Goal: Task Accomplishment & Management: Complete application form

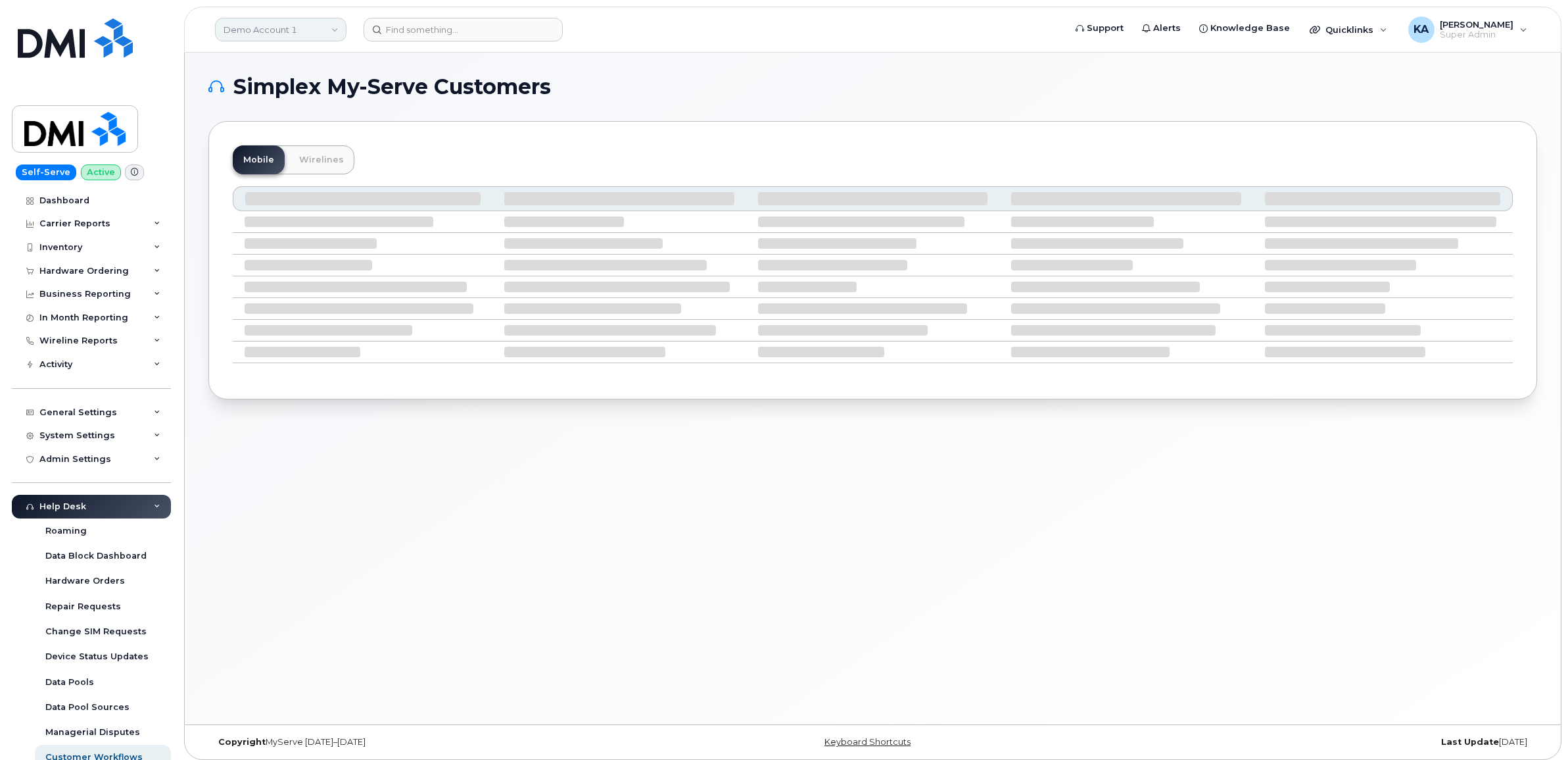
click at [255, 30] on link "Demo Account 1" at bounding box center [280, 29] width 131 height 23
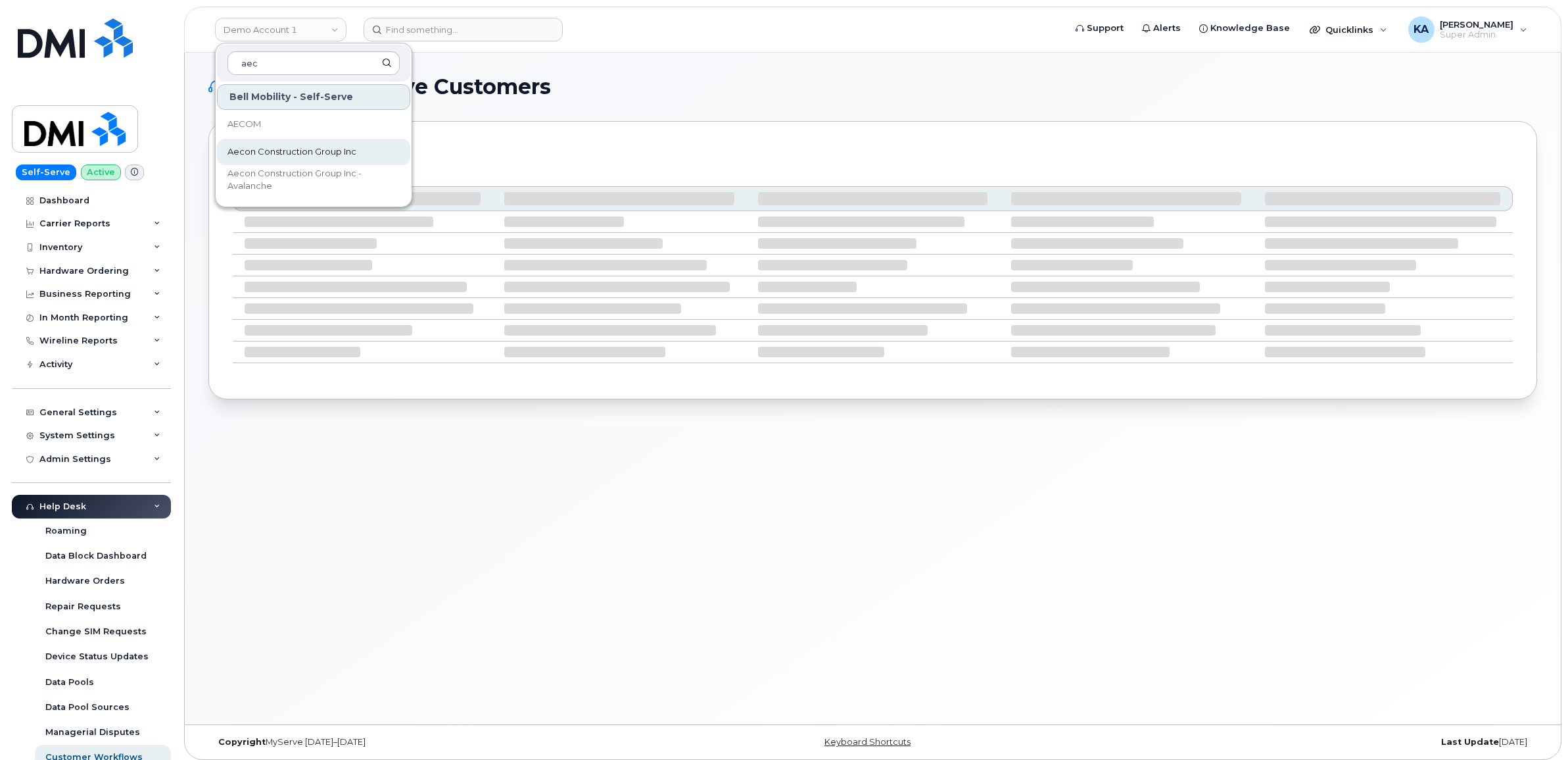
type input "aec"
click at [256, 153] on span "Aecon Construction Group Inc" at bounding box center [292, 151] width 129 height 13
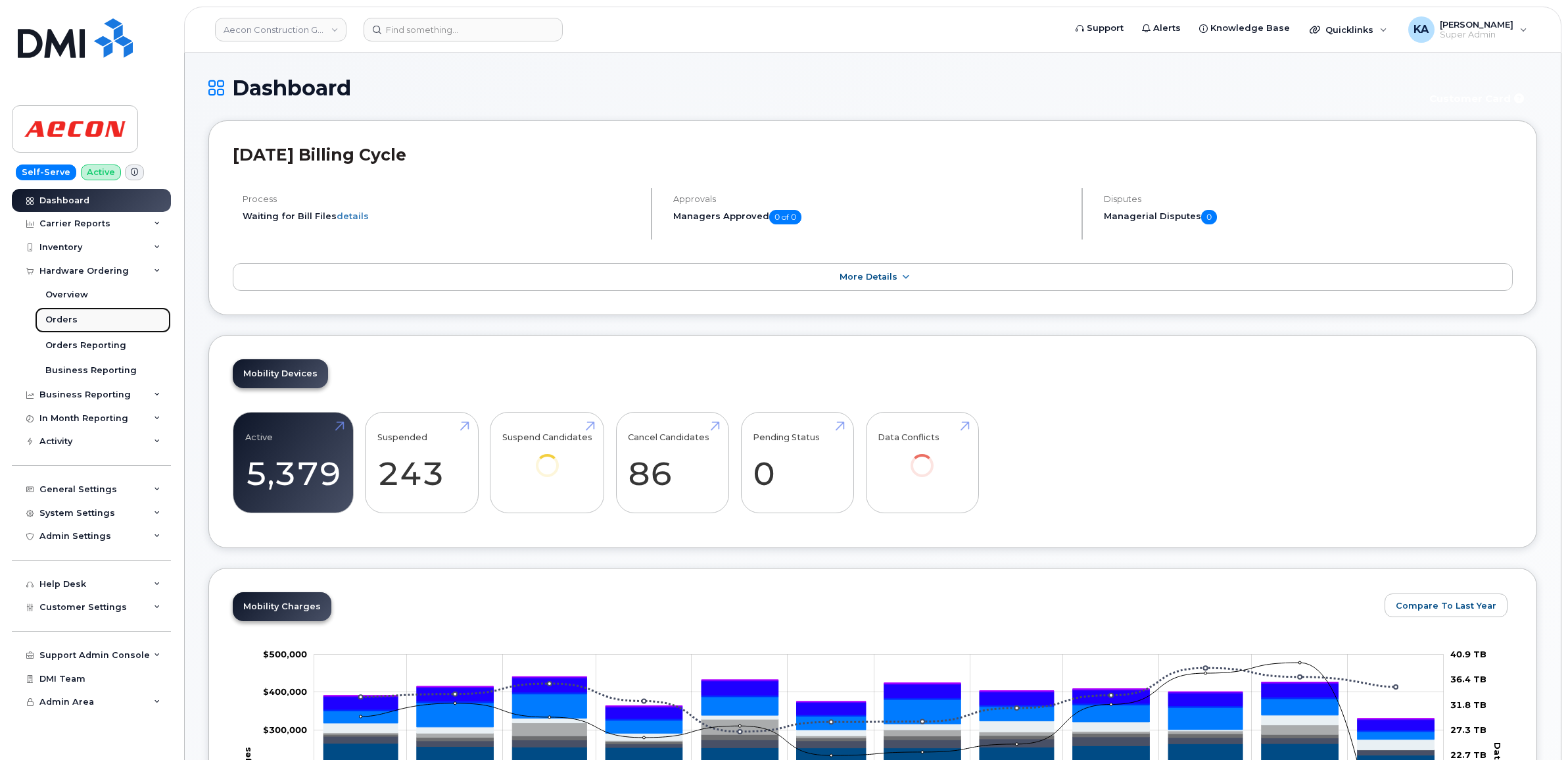
click at [64, 320] on div "Orders" at bounding box center [61, 320] width 32 height 12
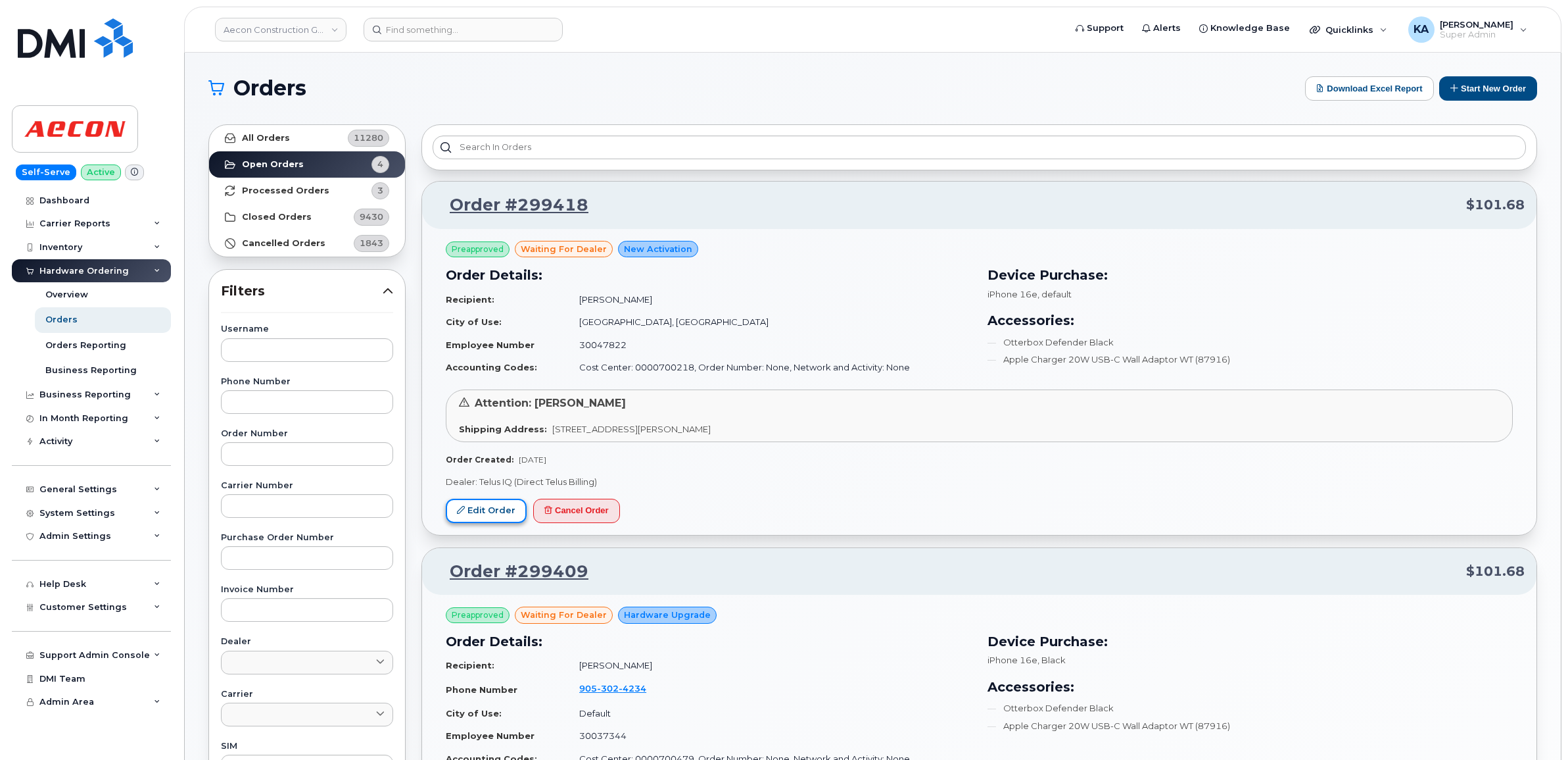
click at [488, 507] on link "Edit Order" at bounding box center [486, 510] width 81 height 24
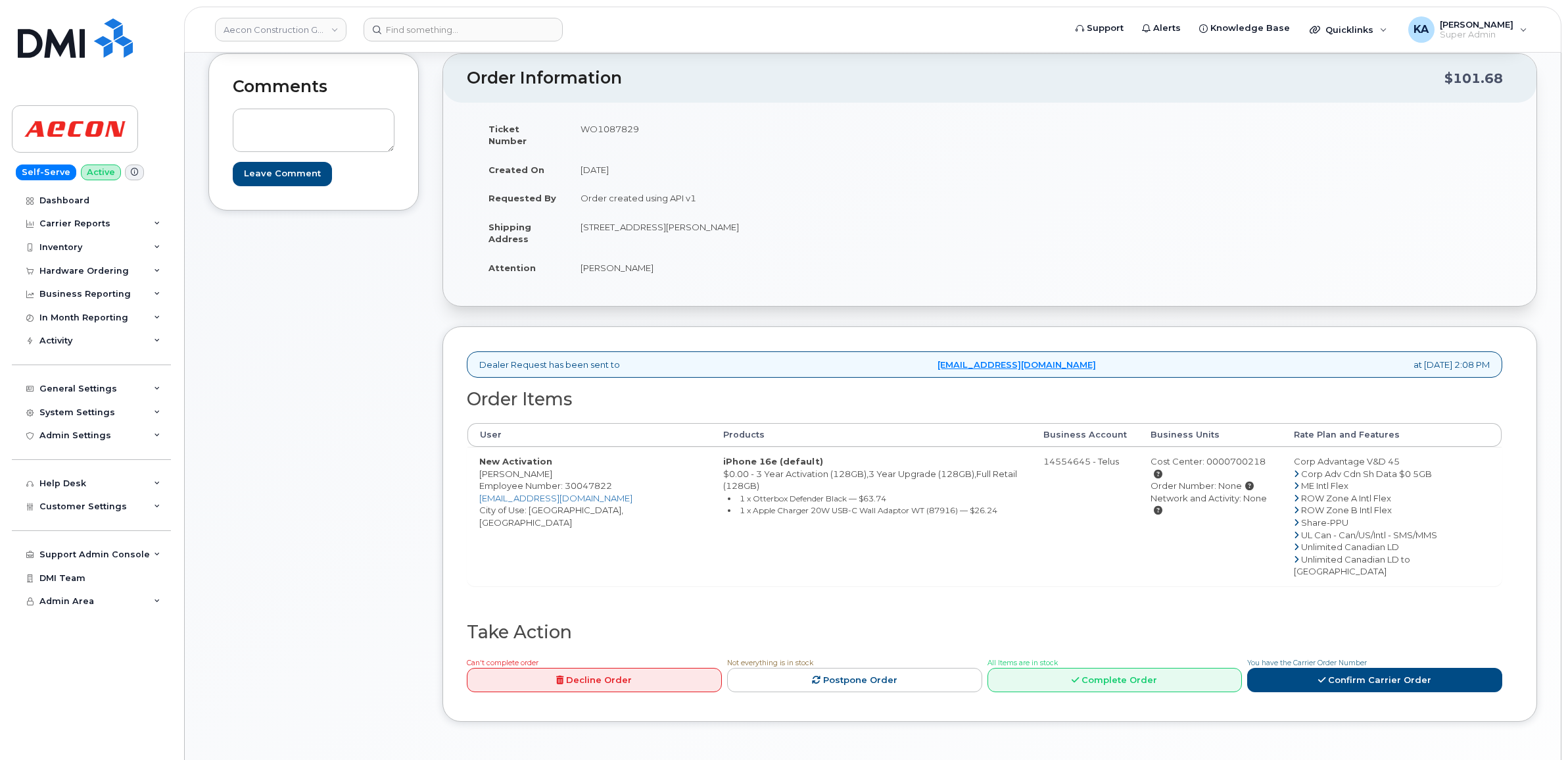
scroll to position [164, 0]
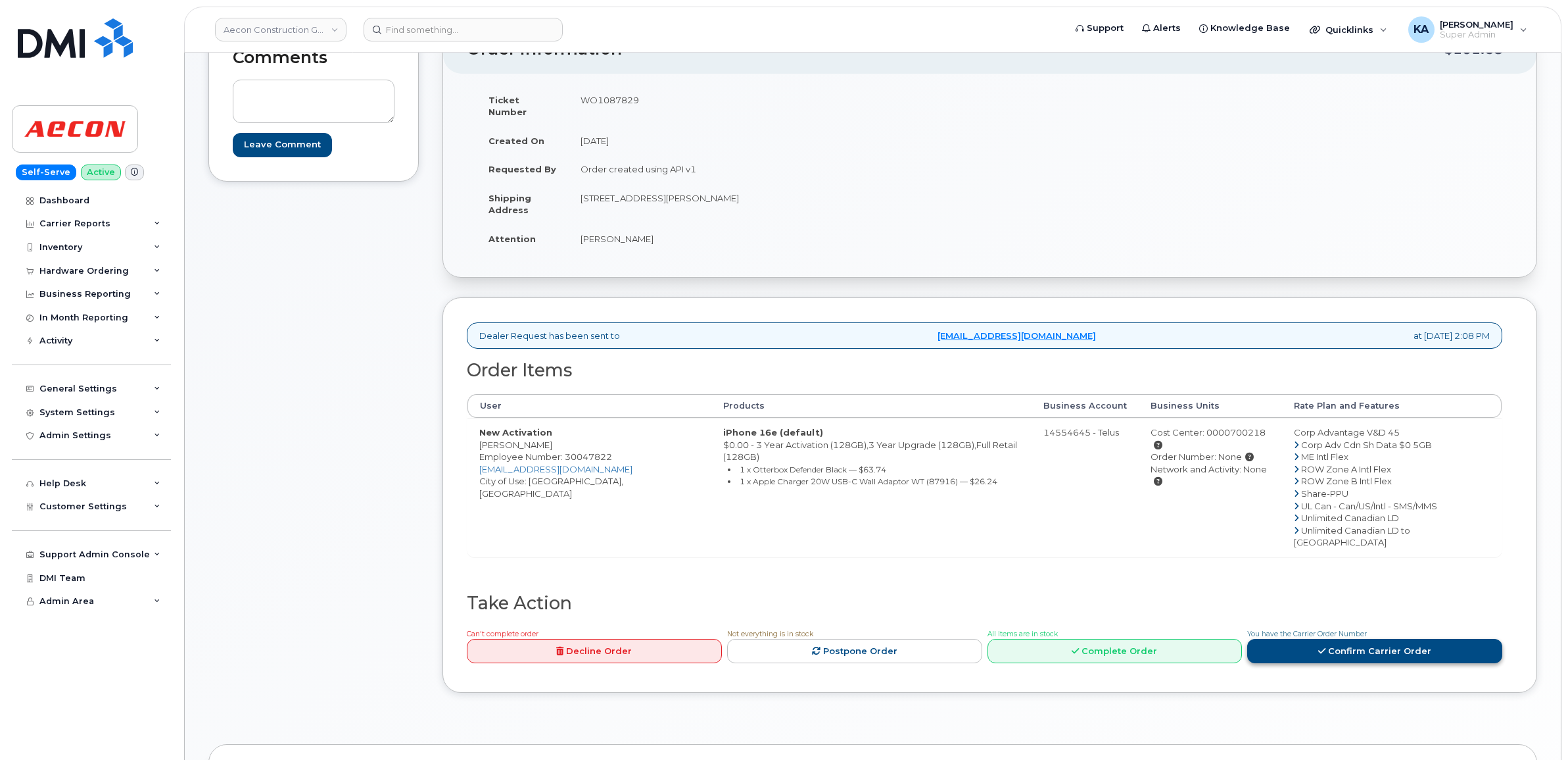
click at [1319, 639] on link "Confirm Carrier Order" at bounding box center [1375, 651] width 256 height 24
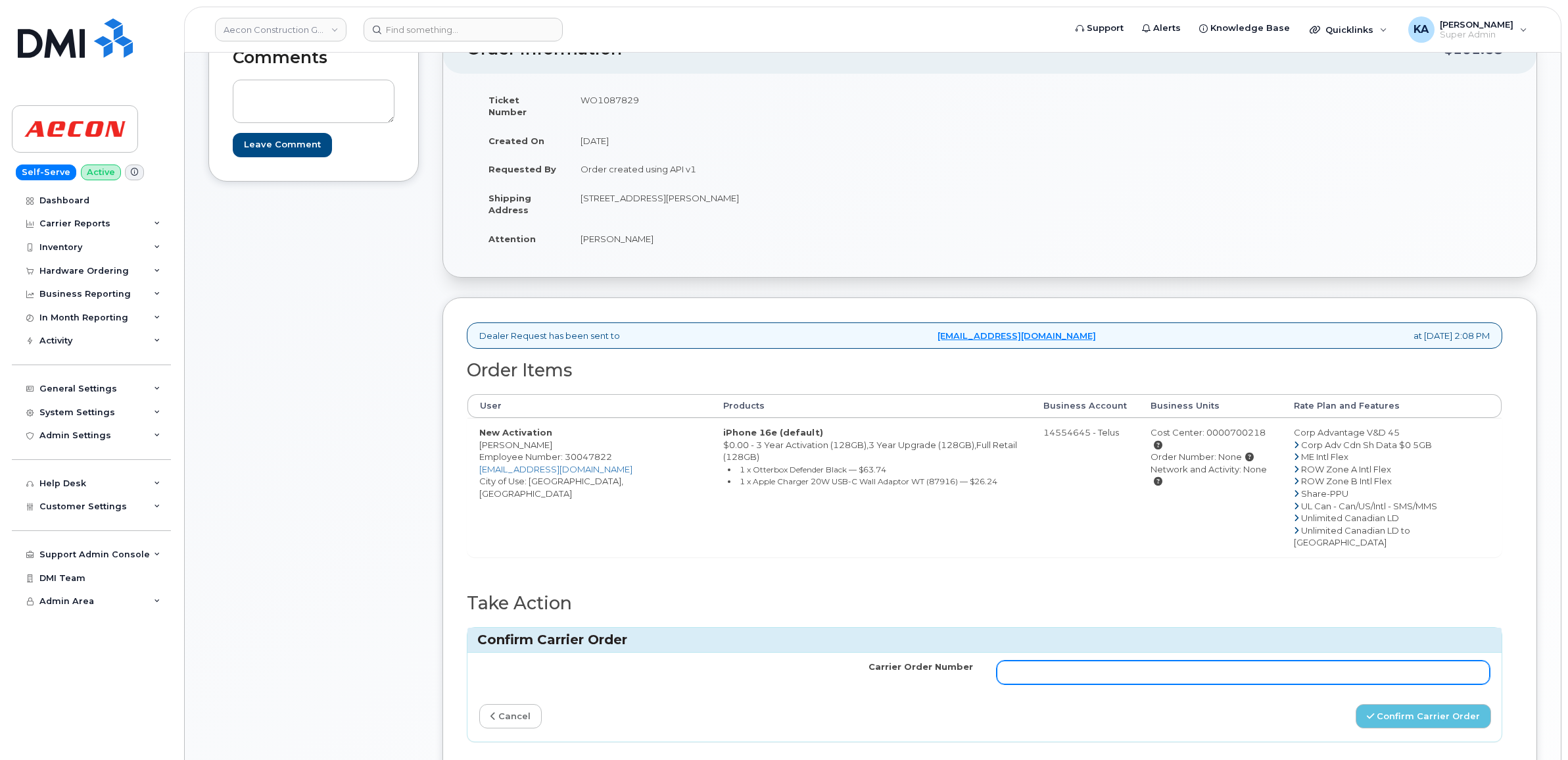
click at [1120, 661] on input "Carrier Order Number" at bounding box center [1244, 672] width 494 height 23
paste input "TL60023077"
type input "TL60023077"
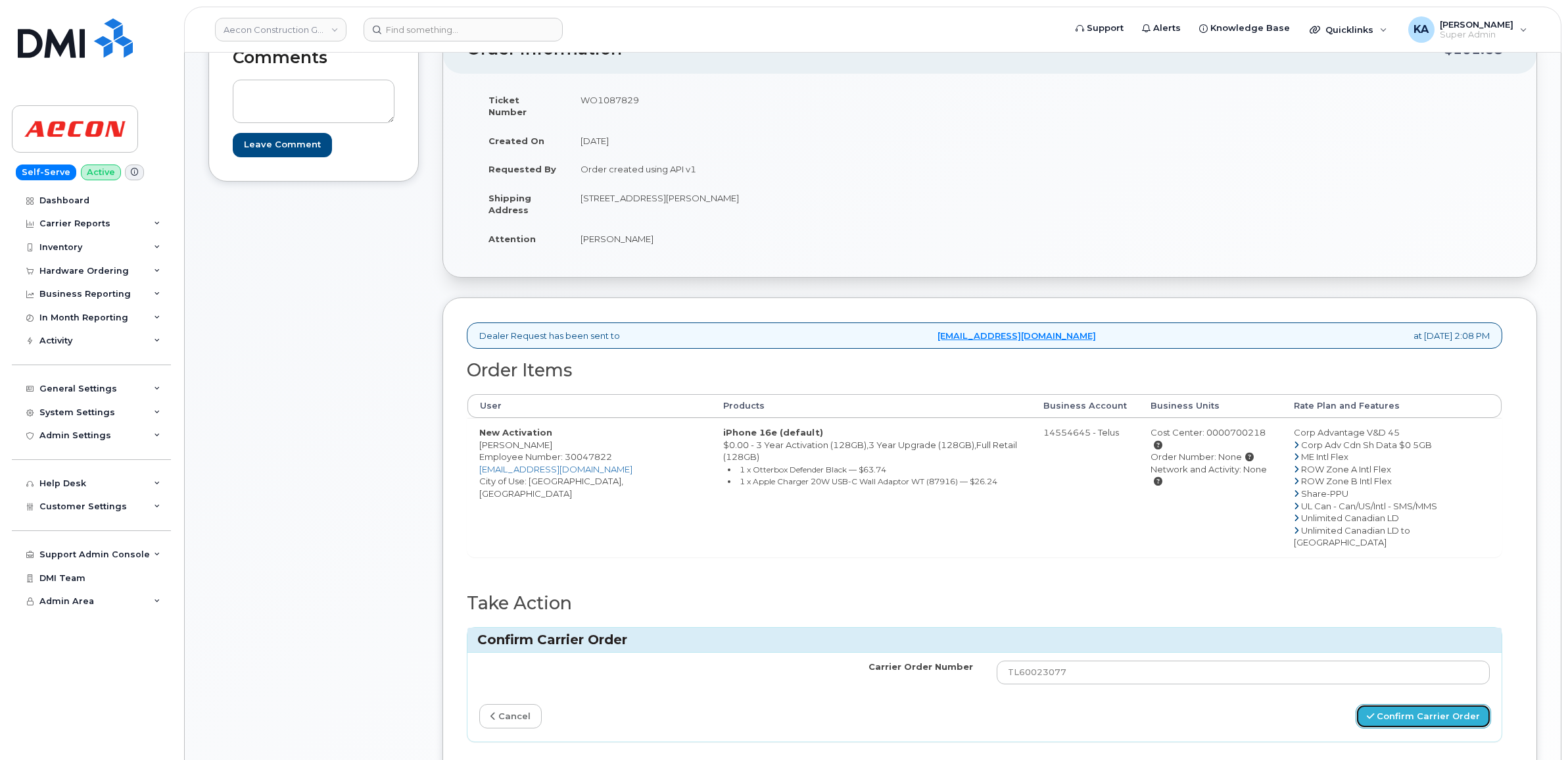
click at [1386, 704] on button "Confirm Carrier Order" at bounding box center [1424, 717] width 136 height 24
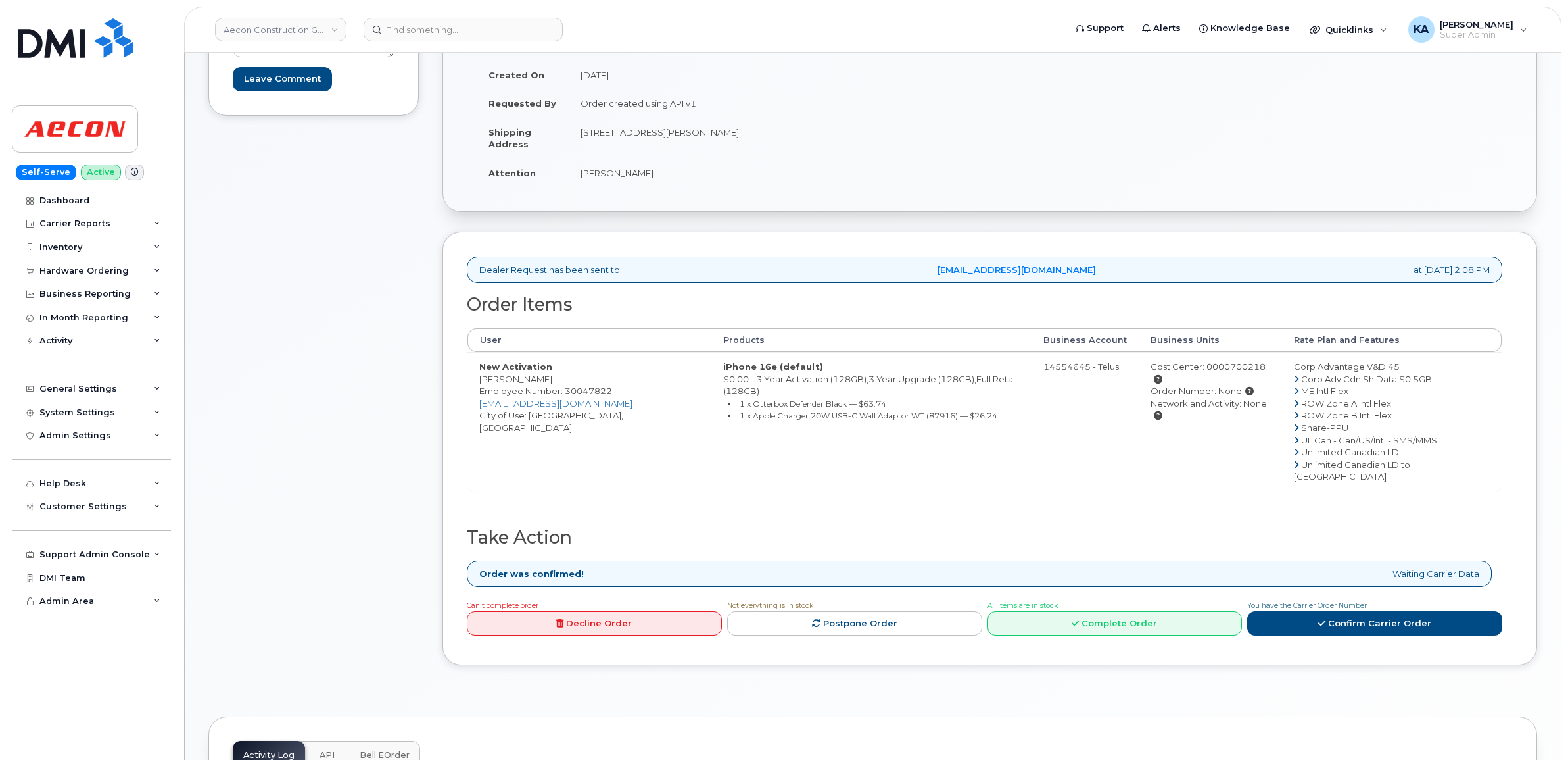
scroll to position [247, 0]
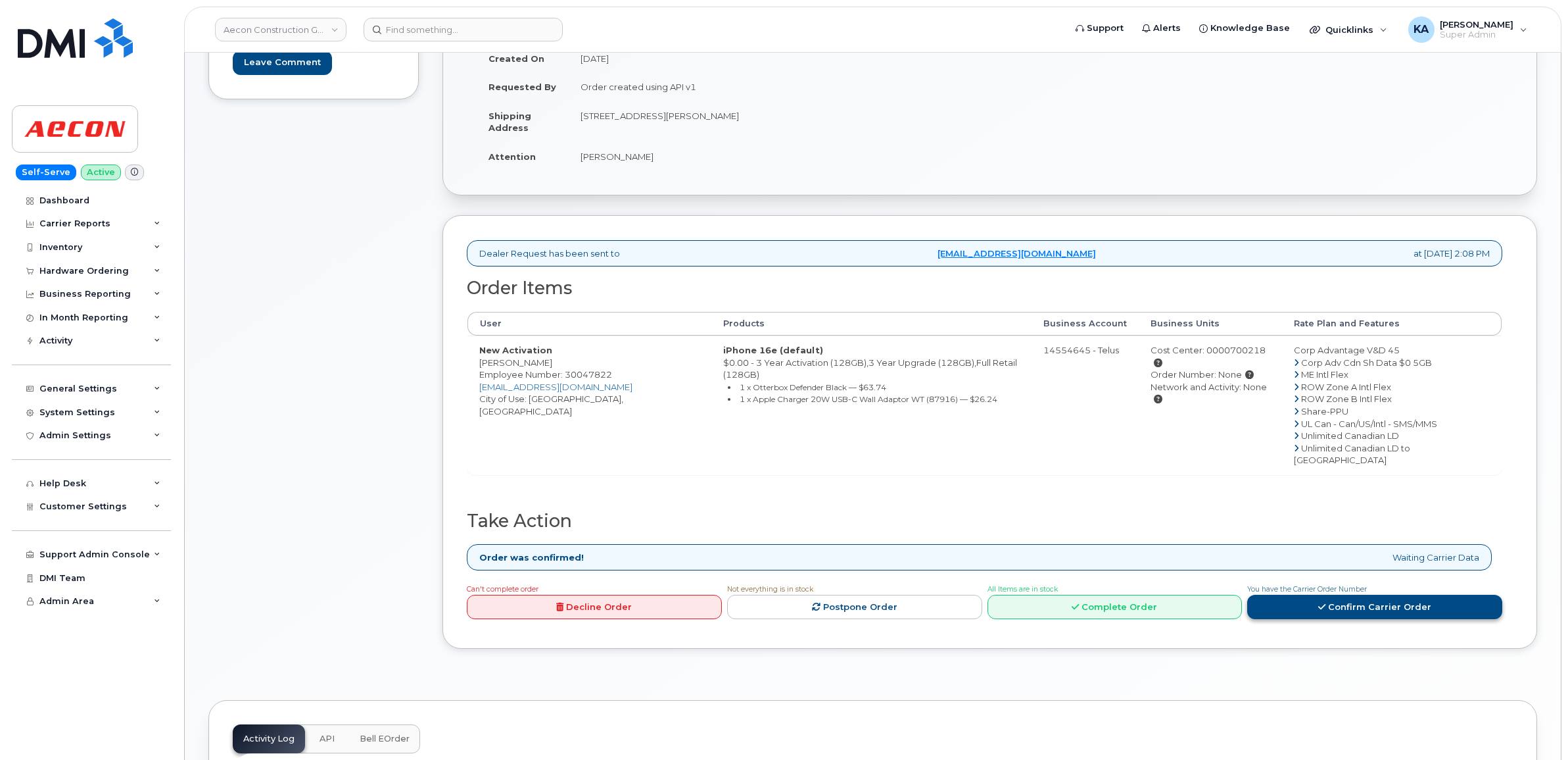
click at [1348, 595] on link "Confirm Carrier Order" at bounding box center [1375, 607] width 256 height 24
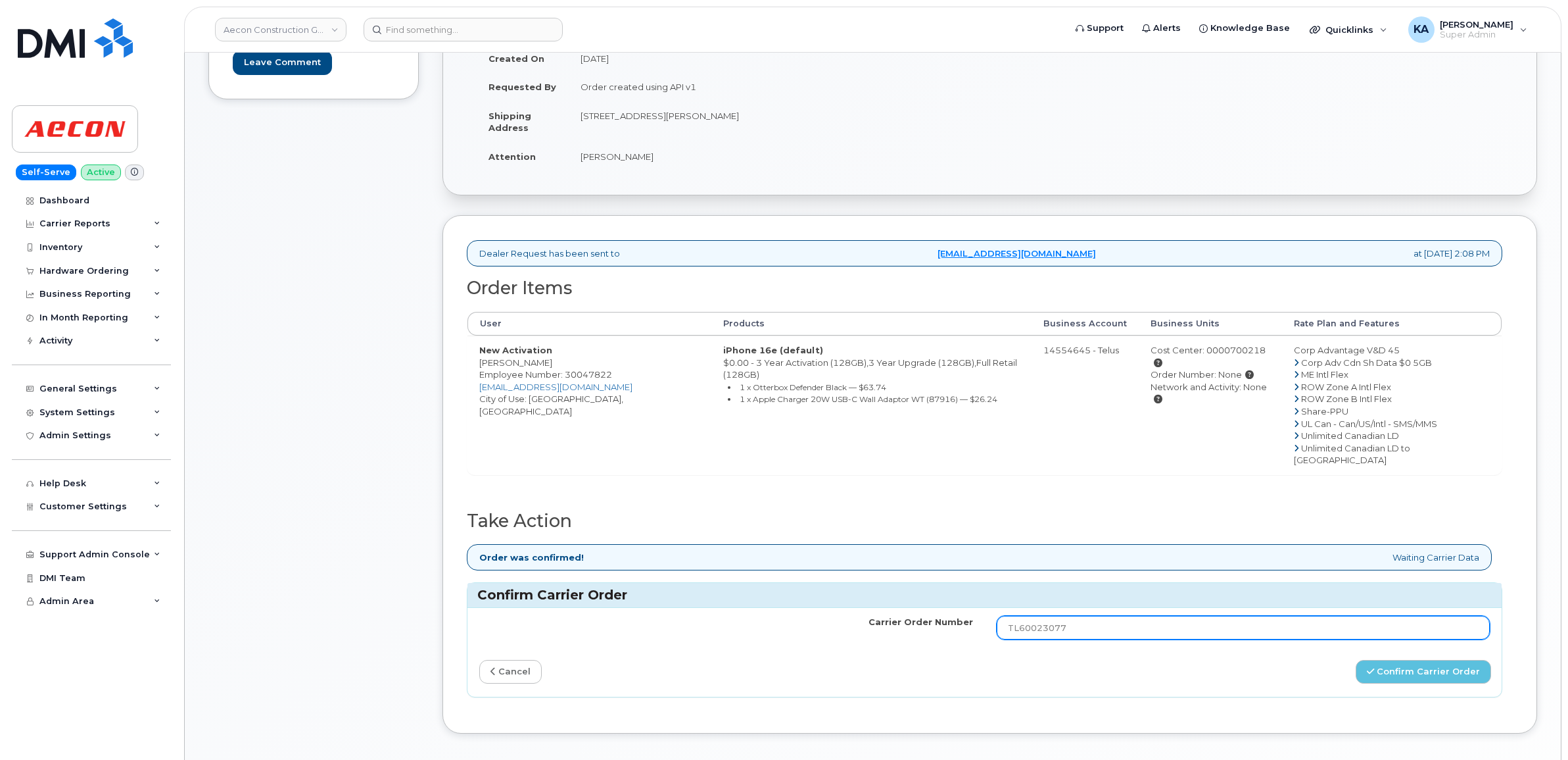
drag, startPoint x: 1050, startPoint y: 606, endPoint x: 985, endPoint y: 606, distance: 65.0
click at [985, 608] on td "TL60023077" at bounding box center [1243, 627] width 517 height 39
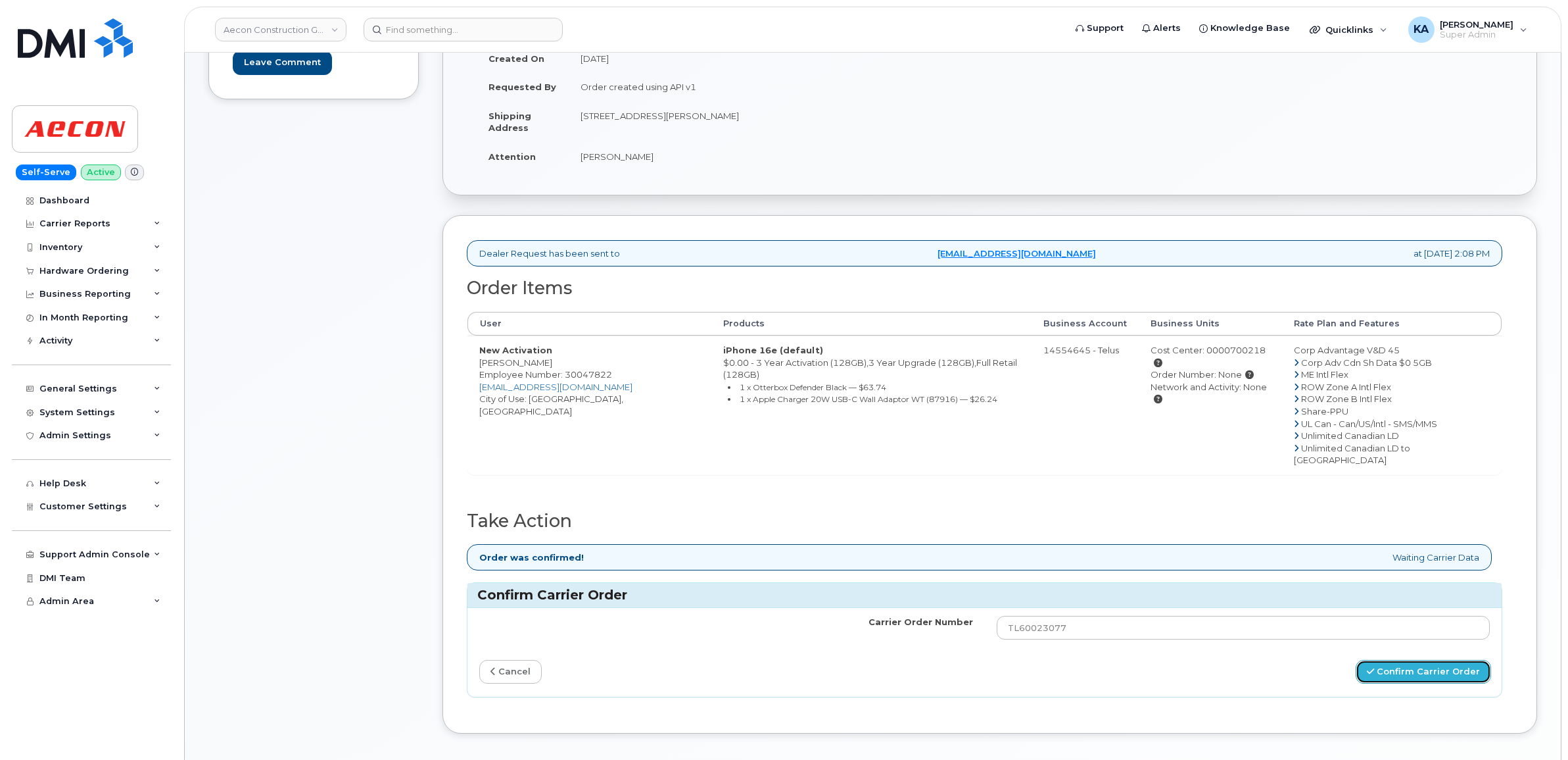
click at [1398, 660] on button "Confirm Carrier Order" at bounding box center [1424, 672] width 136 height 24
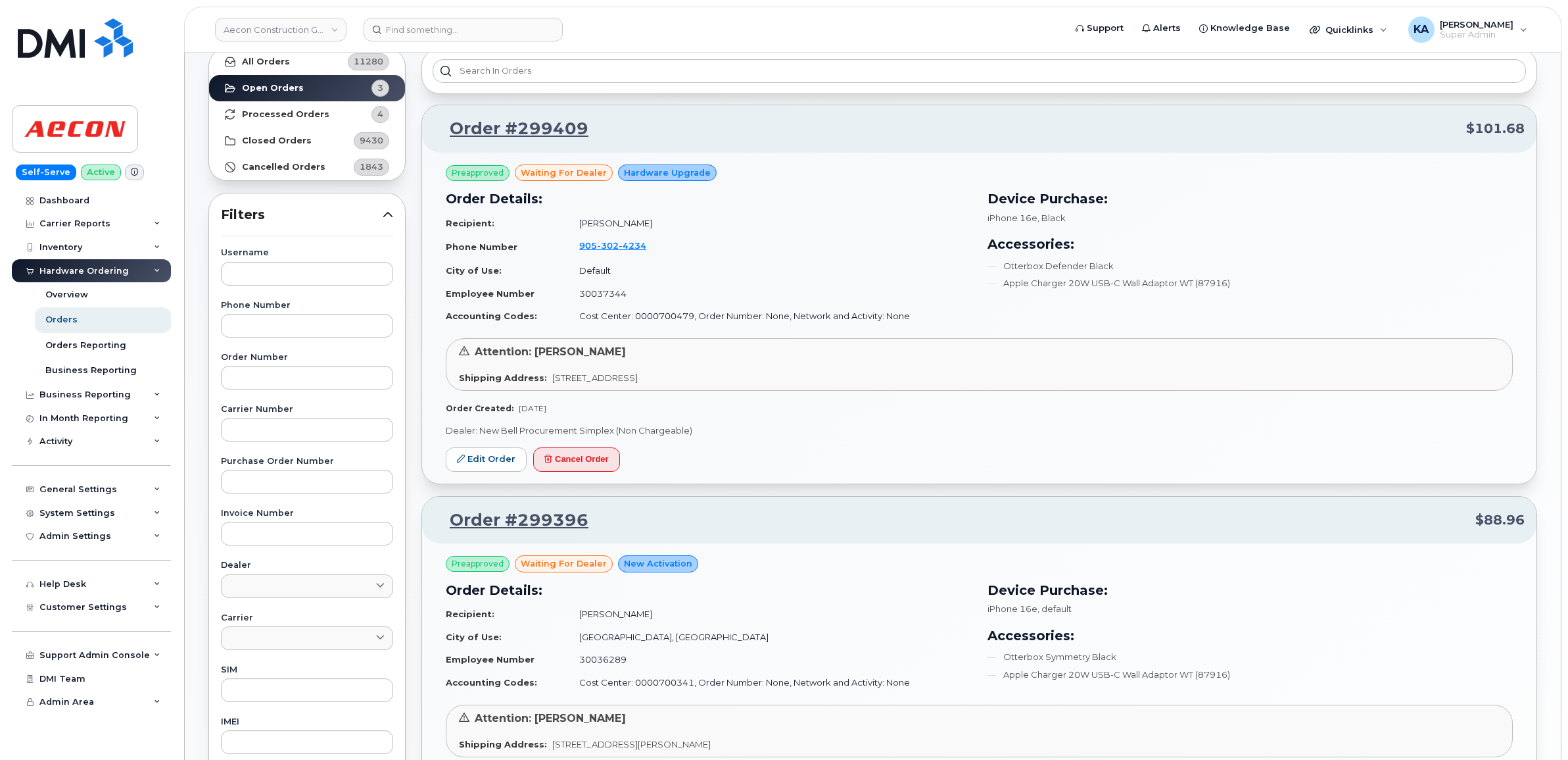
scroll to position [61, 0]
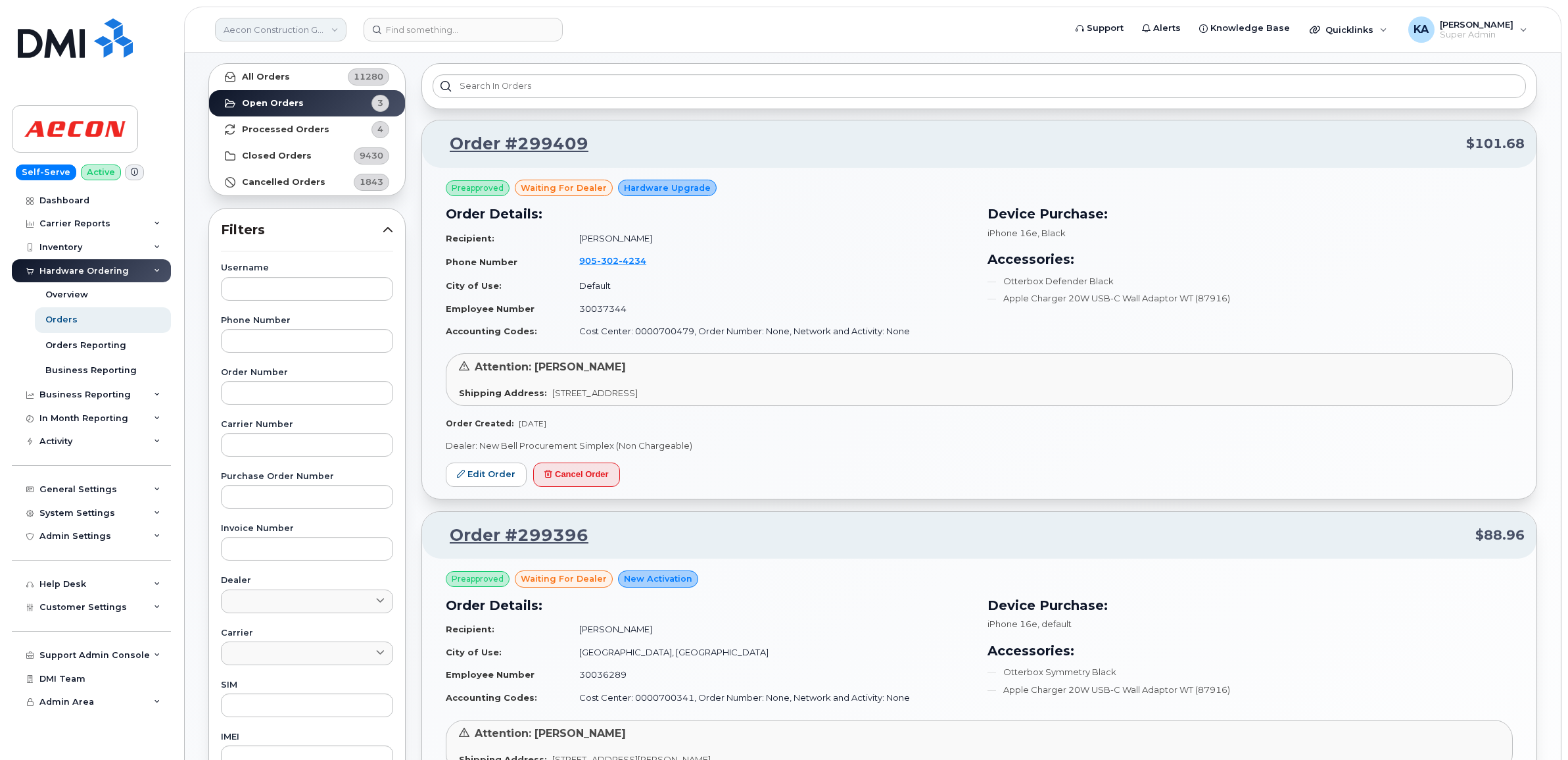
click at [282, 28] on link "Aecon Construction Group Inc" at bounding box center [280, 29] width 131 height 23
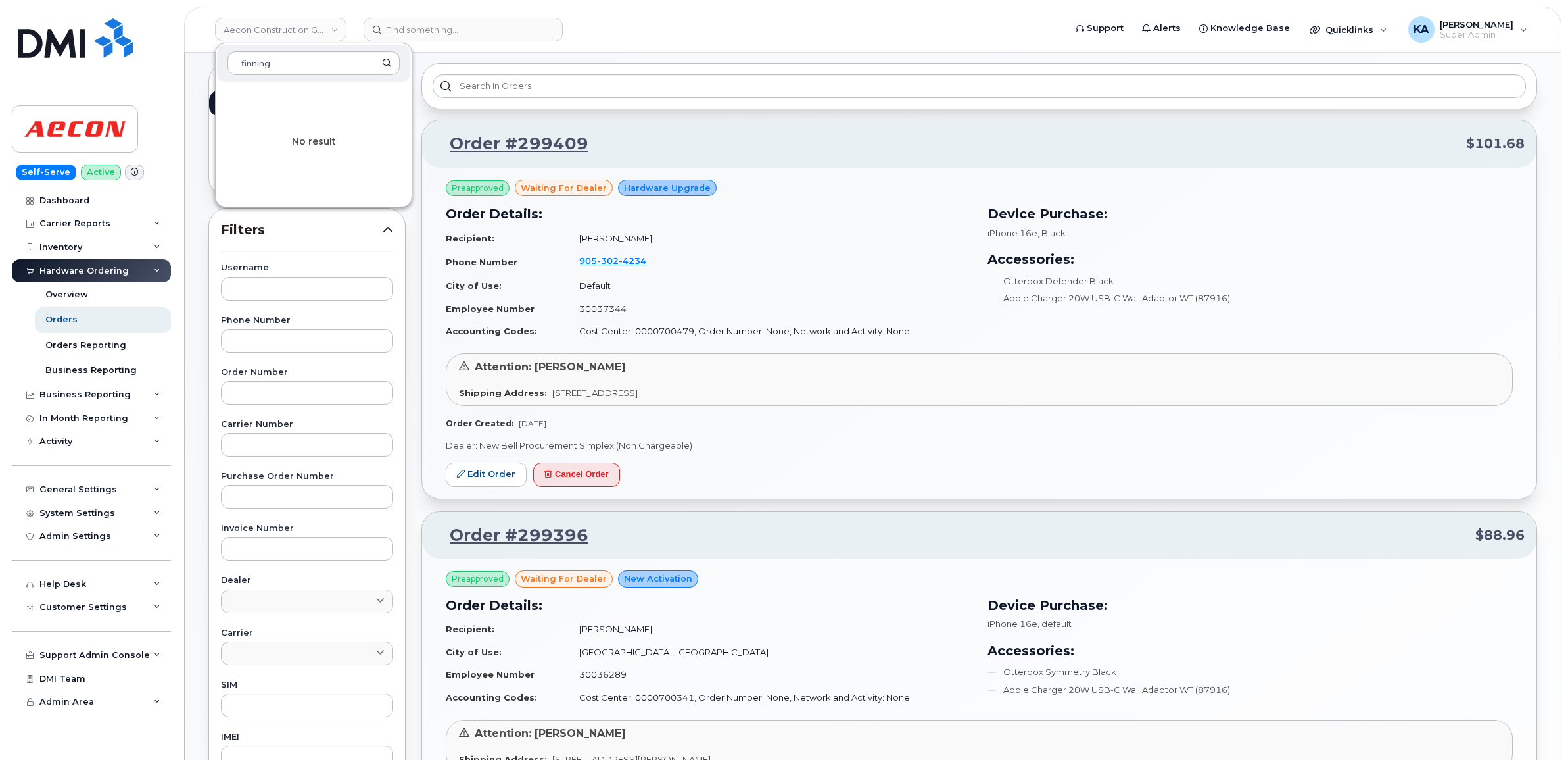
type input "finning"
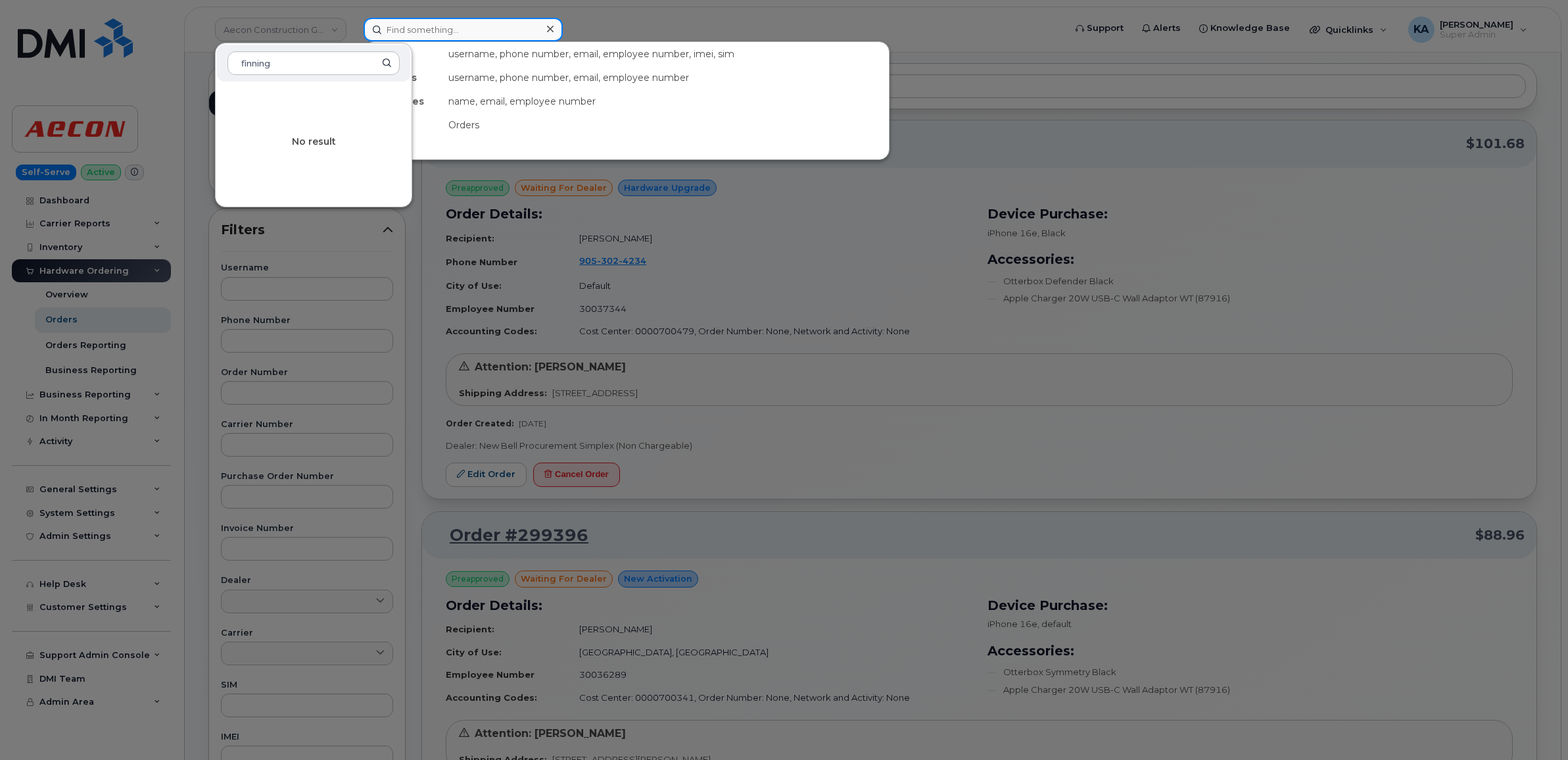
click at [406, 31] on input at bounding box center [462, 29] width 199 height 23
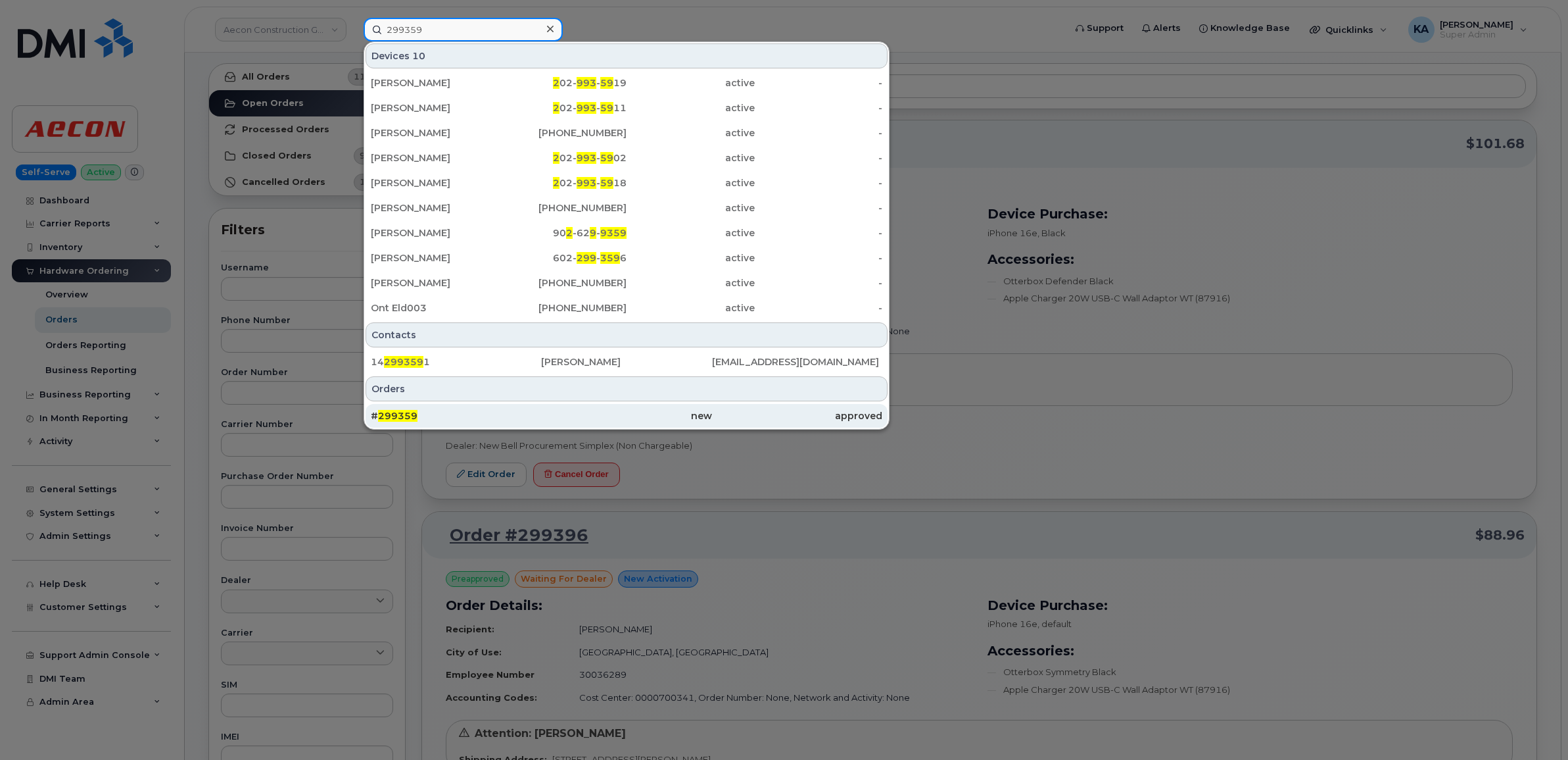
type input "299359"
click at [391, 410] on div "# 299359" at bounding box center [456, 416] width 170 height 13
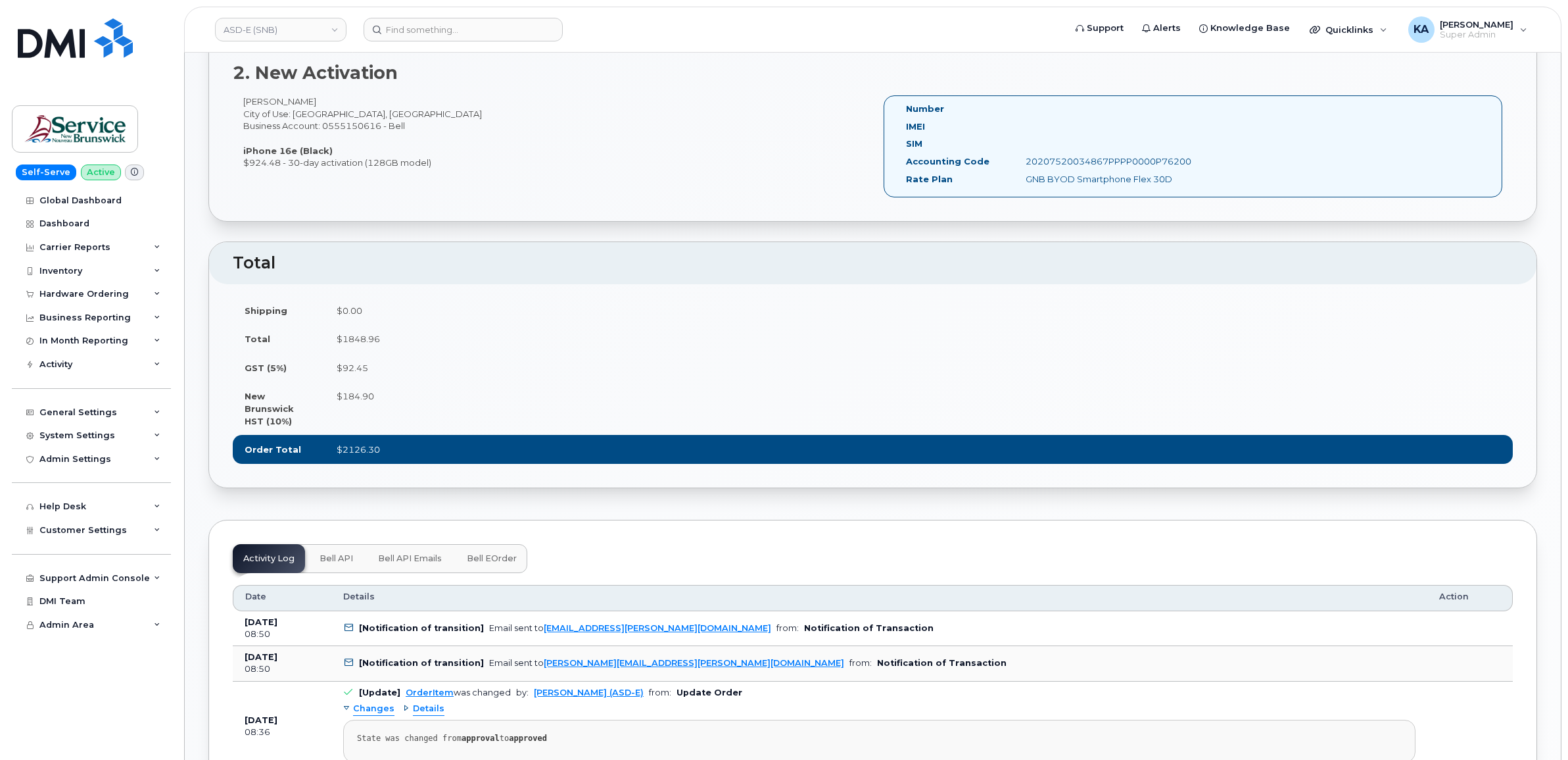
scroll to position [740, 0]
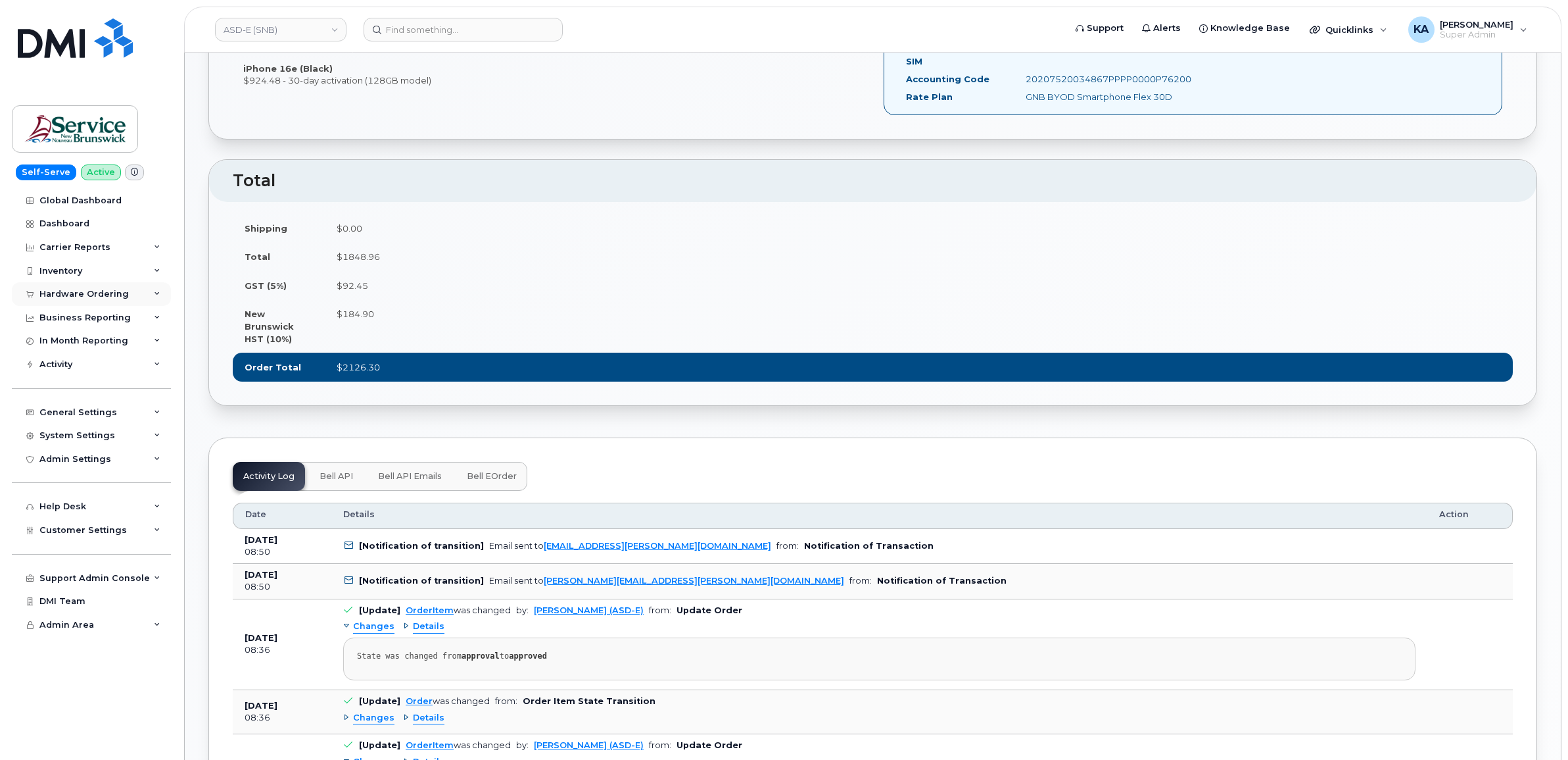
click at [81, 296] on div "Hardware Ordering" at bounding box center [83, 294] width 90 height 10
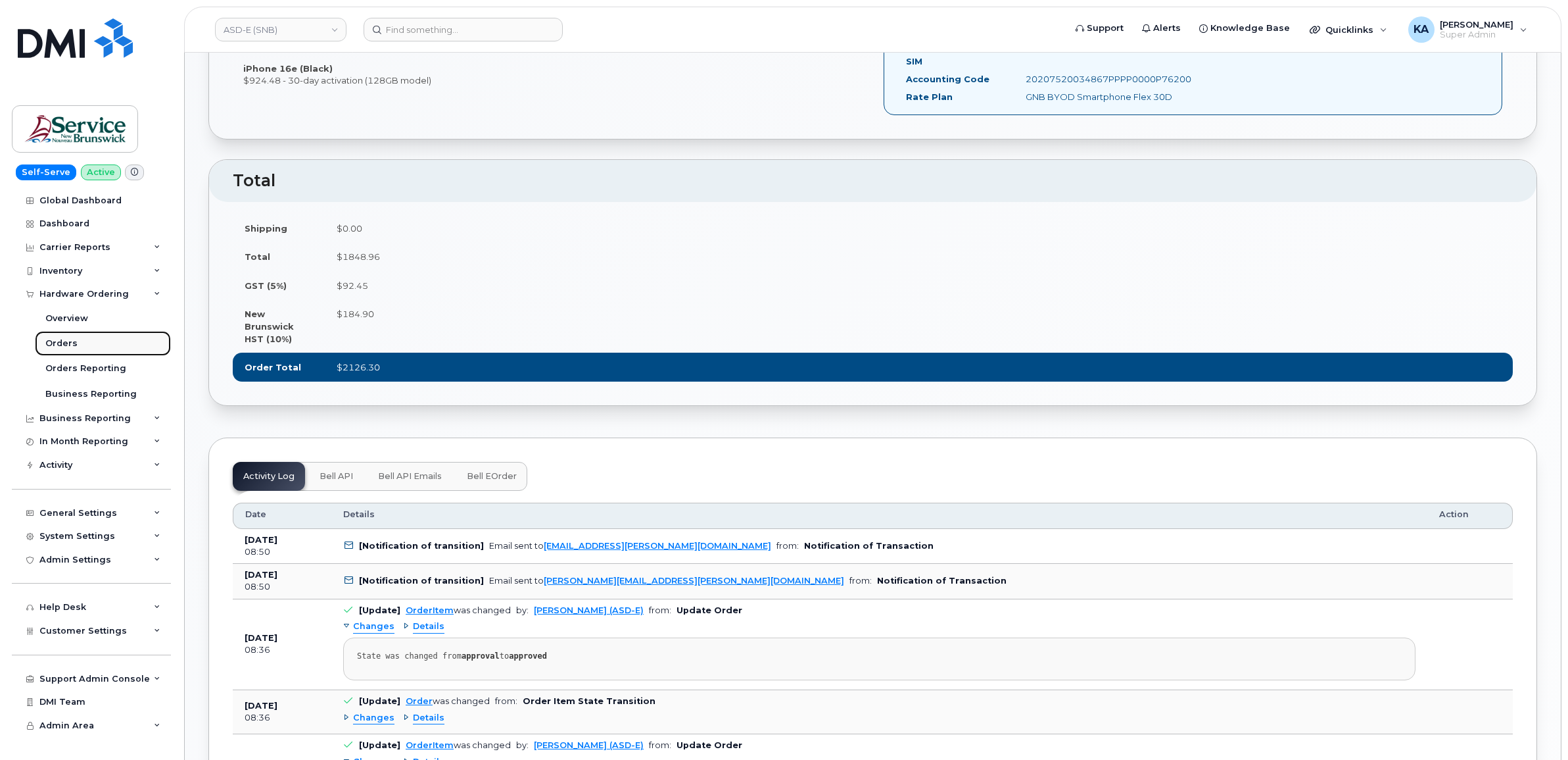
click at [60, 342] on div "Orders" at bounding box center [61, 343] width 32 height 12
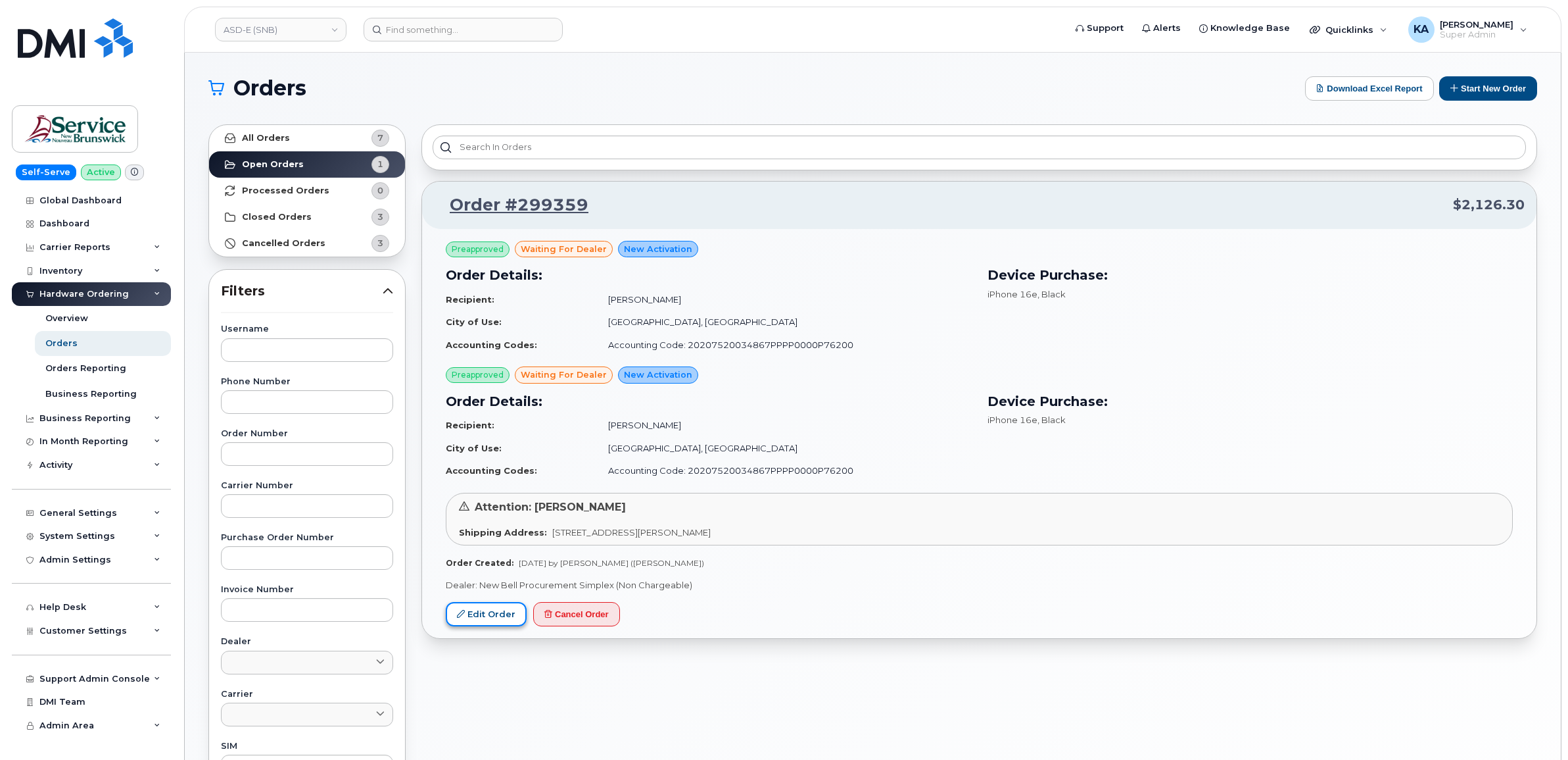
click at [475, 613] on link "Edit Order" at bounding box center [486, 614] width 81 height 24
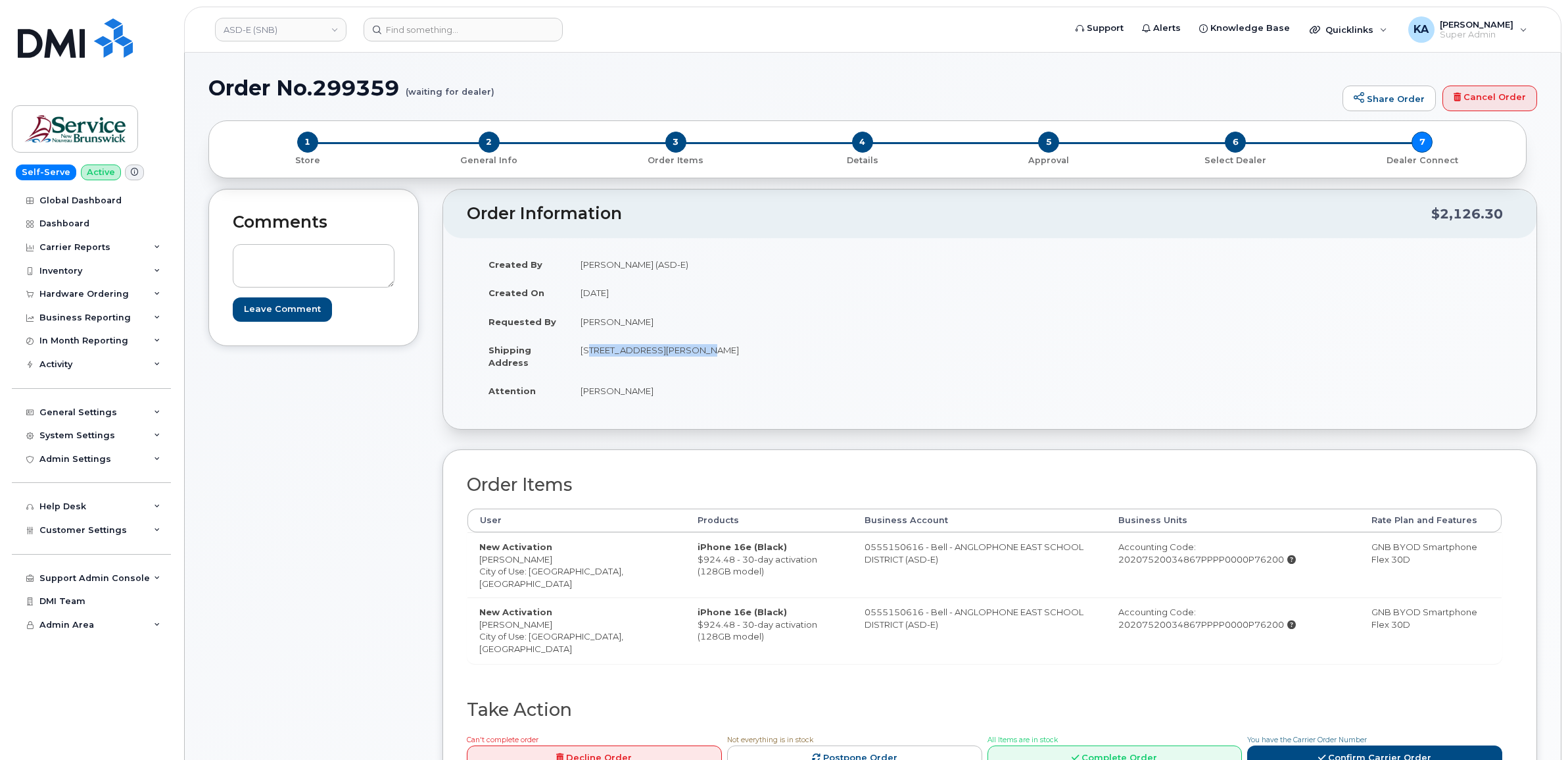
drag, startPoint x: 576, startPoint y: 353, endPoint x: 690, endPoint y: 360, distance: 114.2
click at [690, 360] on td "200-1077 St George Blvd Moncton New Brunswick E1E 4C9" at bounding box center [774, 356] width 412 height 41
drag, startPoint x: 690, startPoint y: 360, endPoint x: 681, endPoint y: 350, distance: 13.5
copy td "200-1077 St George Blvd"
drag, startPoint x: 694, startPoint y: 350, endPoint x: 731, endPoint y: 357, distance: 37.7
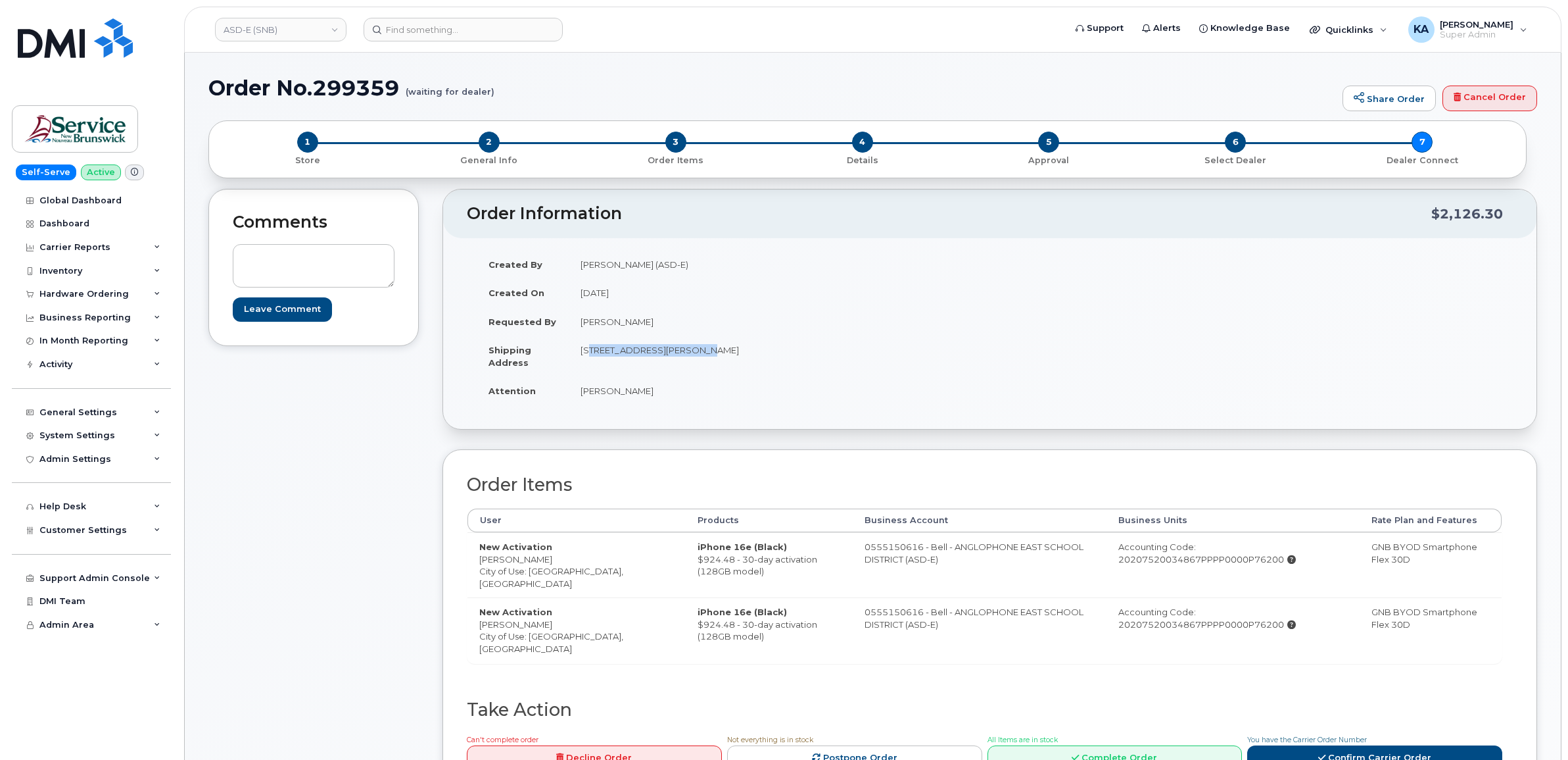
click at [731, 357] on td "[STREET_ADDRESS][PERSON_NAME]" at bounding box center [774, 356] width 412 height 41
drag, startPoint x: 731, startPoint y: 357, endPoint x: 725, endPoint y: 350, distance: 9.2
copy td "Moncton"
drag, startPoint x: 735, startPoint y: 346, endPoint x: 801, endPoint y: 360, distance: 67.5
click at [801, 360] on td "200-1077 St George Blvd Moncton New Brunswick E1E 4C9" at bounding box center [774, 356] width 412 height 41
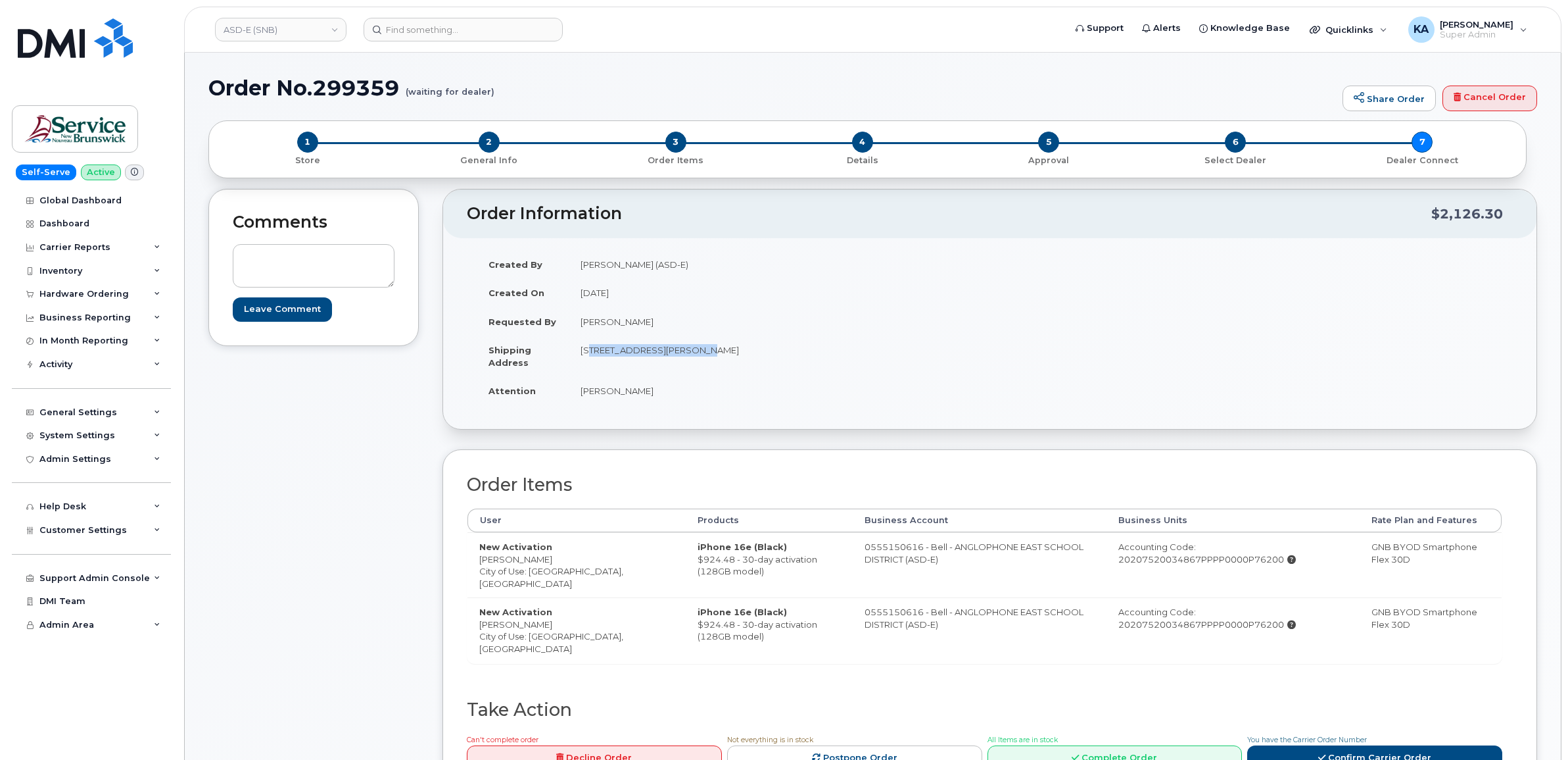
drag, startPoint x: 801, startPoint y: 360, endPoint x: 794, endPoint y: 353, distance: 9.9
copy td "New Brunswick"
click at [804, 340] on td "200-1077 St George Blvd Moncton New Brunswick E1E 4C9" at bounding box center [774, 356] width 412 height 41
drag, startPoint x: 804, startPoint y: 347, endPoint x: 849, endPoint y: 350, distance: 45.1
click at [849, 350] on td "200-1077 St George Blvd Moncton New Brunswick E1E 4C9" at bounding box center [774, 356] width 412 height 41
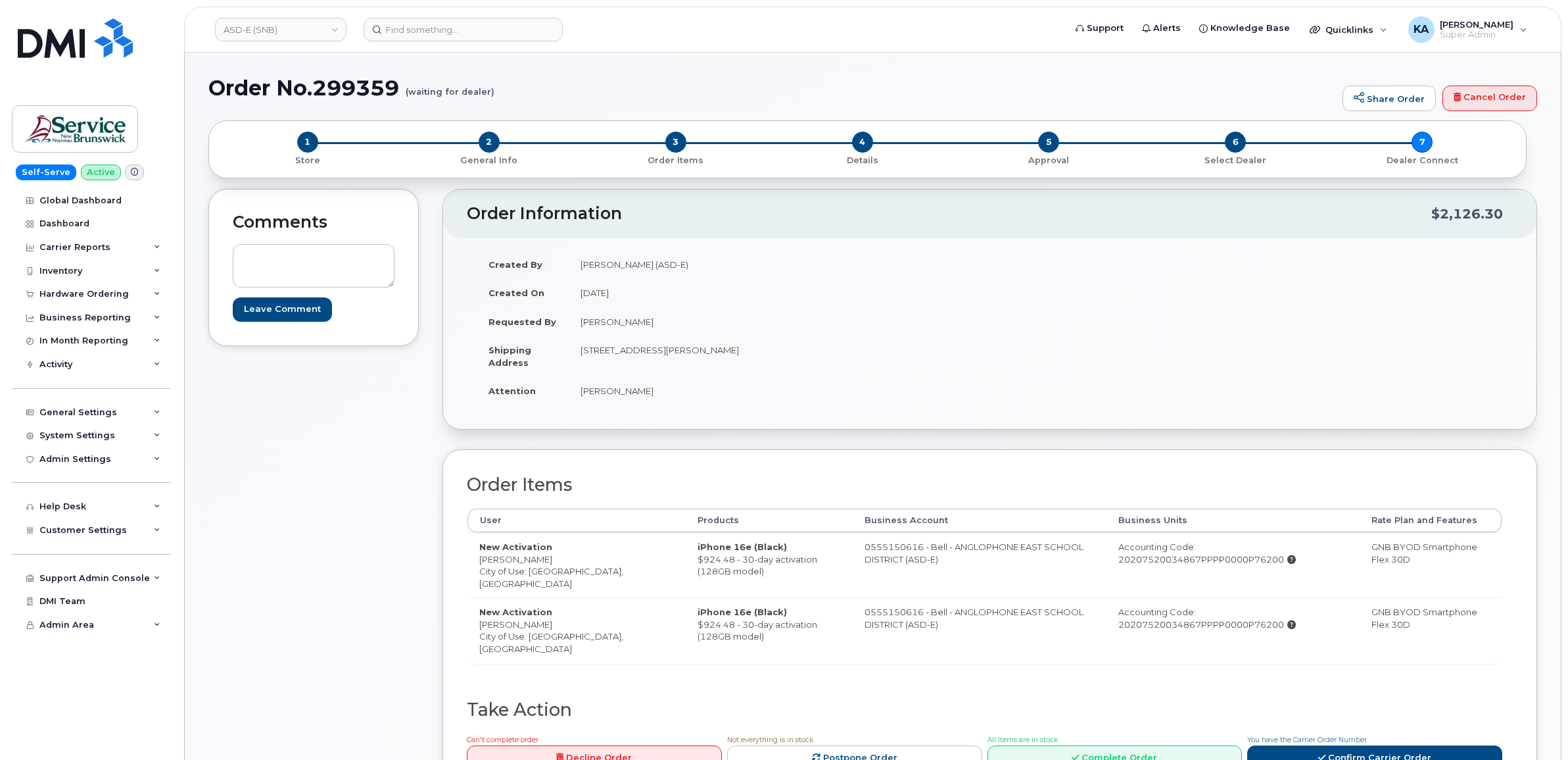
drag, startPoint x: 847, startPoint y: 349, endPoint x: 829, endPoint y: 350, distance: 18.0
copy td "E1E 4C9"
click at [84, 535] on span "Customer Settings" at bounding box center [83, 530] width 88 height 10
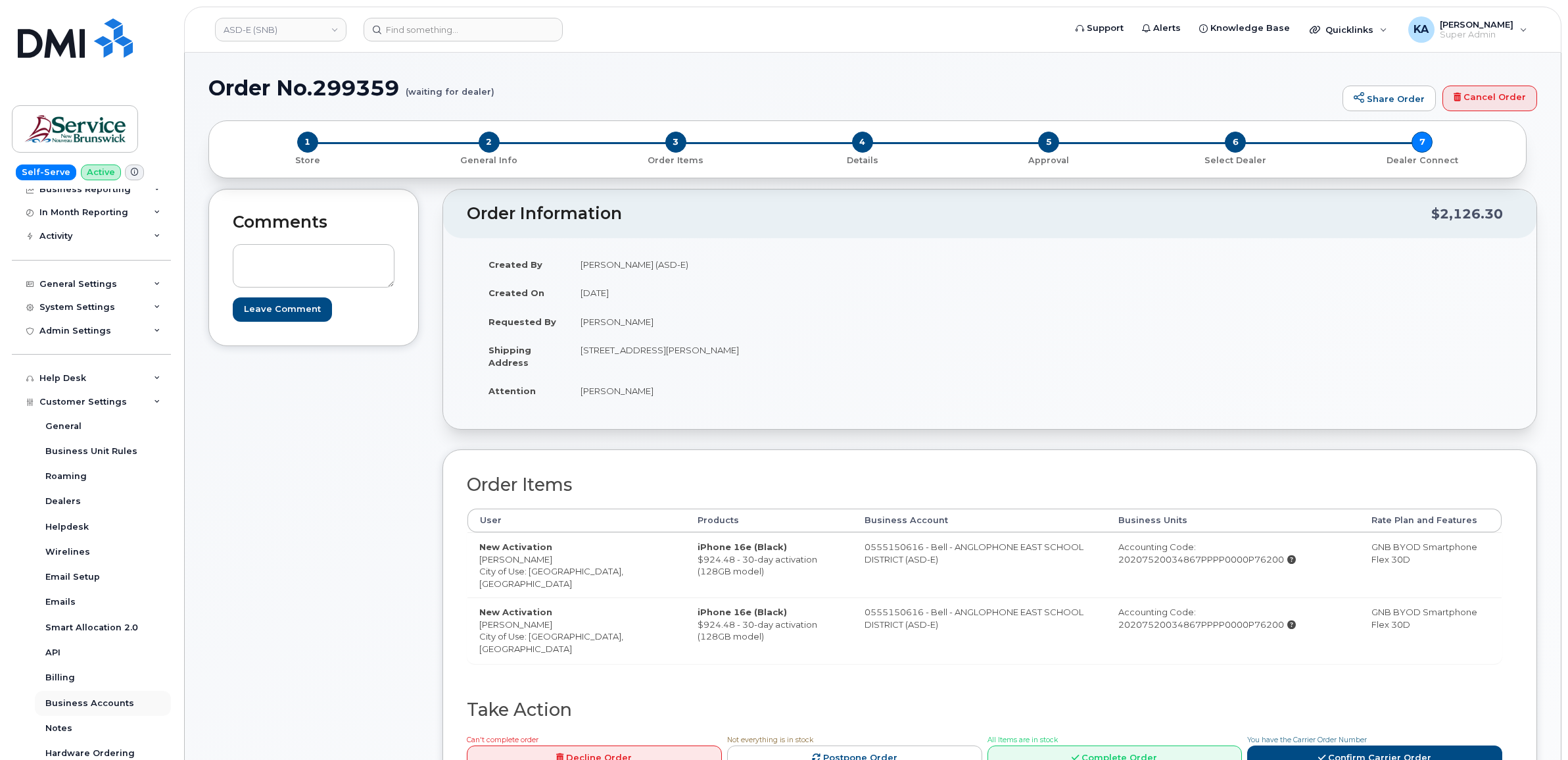
scroll to position [164, 0]
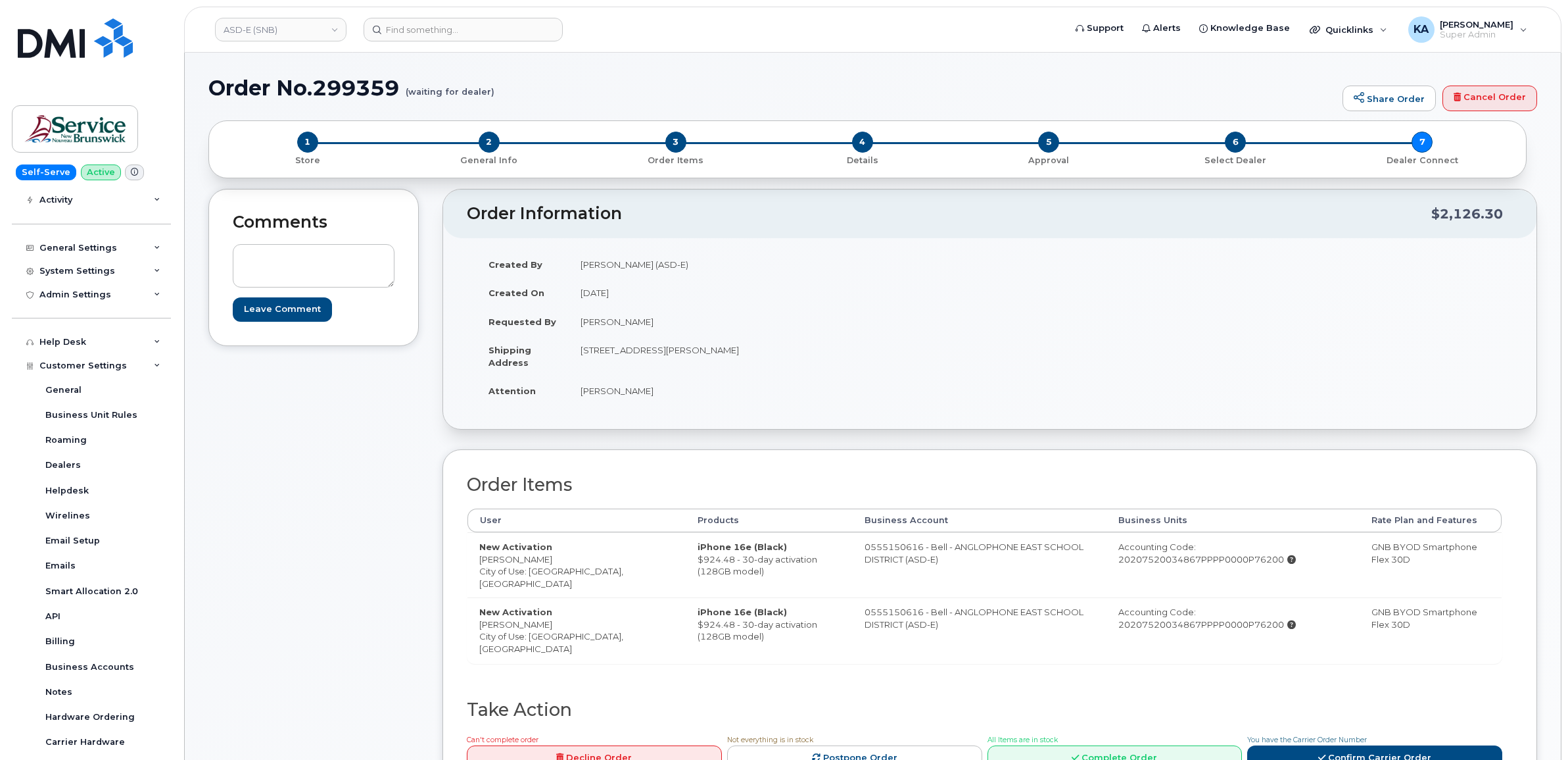
drag, startPoint x: 482, startPoint y: 561, endPoint x: 551, endPoint y: 564, distance: 69.1
click at [551, 564] on td "New Activation Angela Derrick City of Use: Moncton, New Brunswick" at bounding box center [576, 564] width 218 height 65
drag, startPoint x: 550, startPoint y: 564, endPoint x: 527, endPoint y: 560, distance: 23.3
copy td "Angela Derrick"
drag, startPoint x: 584, startPoint y: 350, endPoint x: 692, endPoint y: 354, distance: 108.1
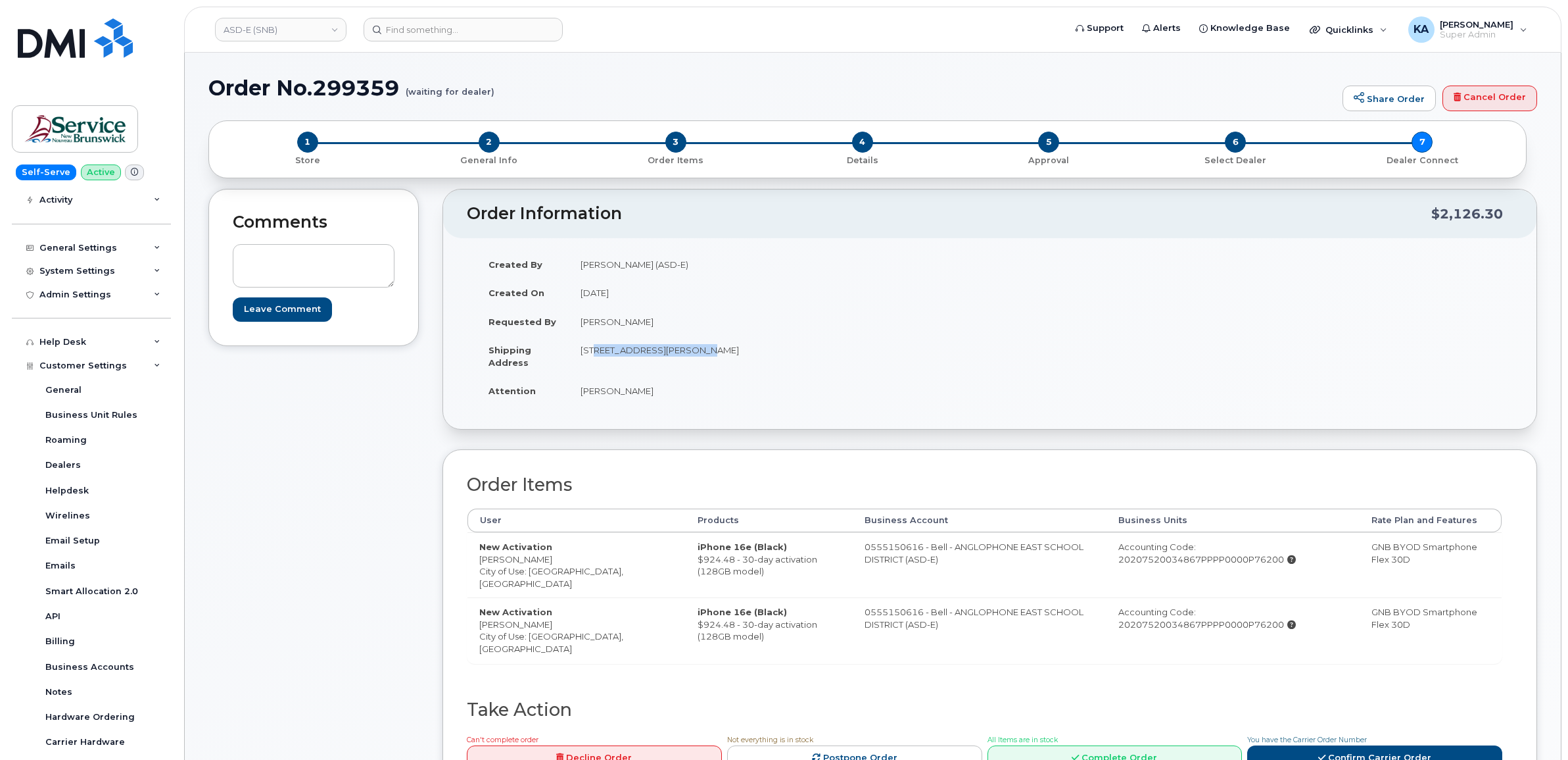
click at [692, 354] on td "200-1077 St George Blvd Moncton New Brunswick E1E 4C9" at bounding box center [774, 356] width 412 height 41
copy td "00-1077 St George Blvd"
drag, startPoint x: 804, startPoint y: 350, endPoint x: 845, endPoint y: 350, distance: 41.0
click at [847, 350] on td "200-1077 St George Blvd Moncton New Brunswick E1E 4C9" at bounding box center [774, 356] width 412 height 41
drag, startPoint x: 845, startPoint y: 350, endPoint x: 833, endPoint y: 350, distance: 12.0
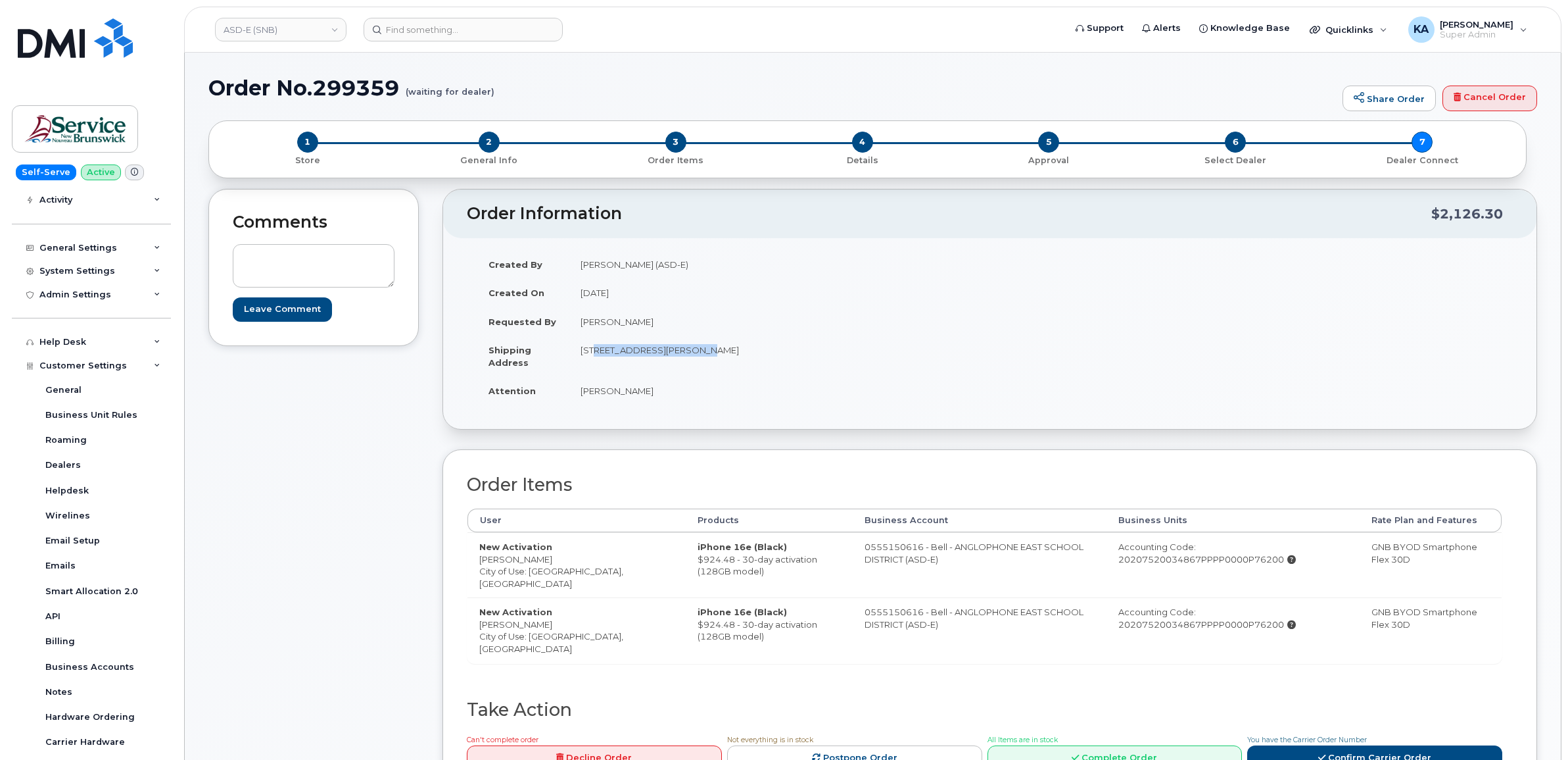
copy td "E1E 4C9"
drag, startPoint x: 582, startPoint y: 390, endPoint x: 664, endPoint y: 393, distance: 82.1
click at [664, 393] on td "Melissa McEachern" at bounding box center [774, 390] width 412 height 29
drag, startPoint x: 664, startPoint y: 393, endPoint x: 649, endPoint y: 392, distance: 15.0
copy td "Melissa McEachern"
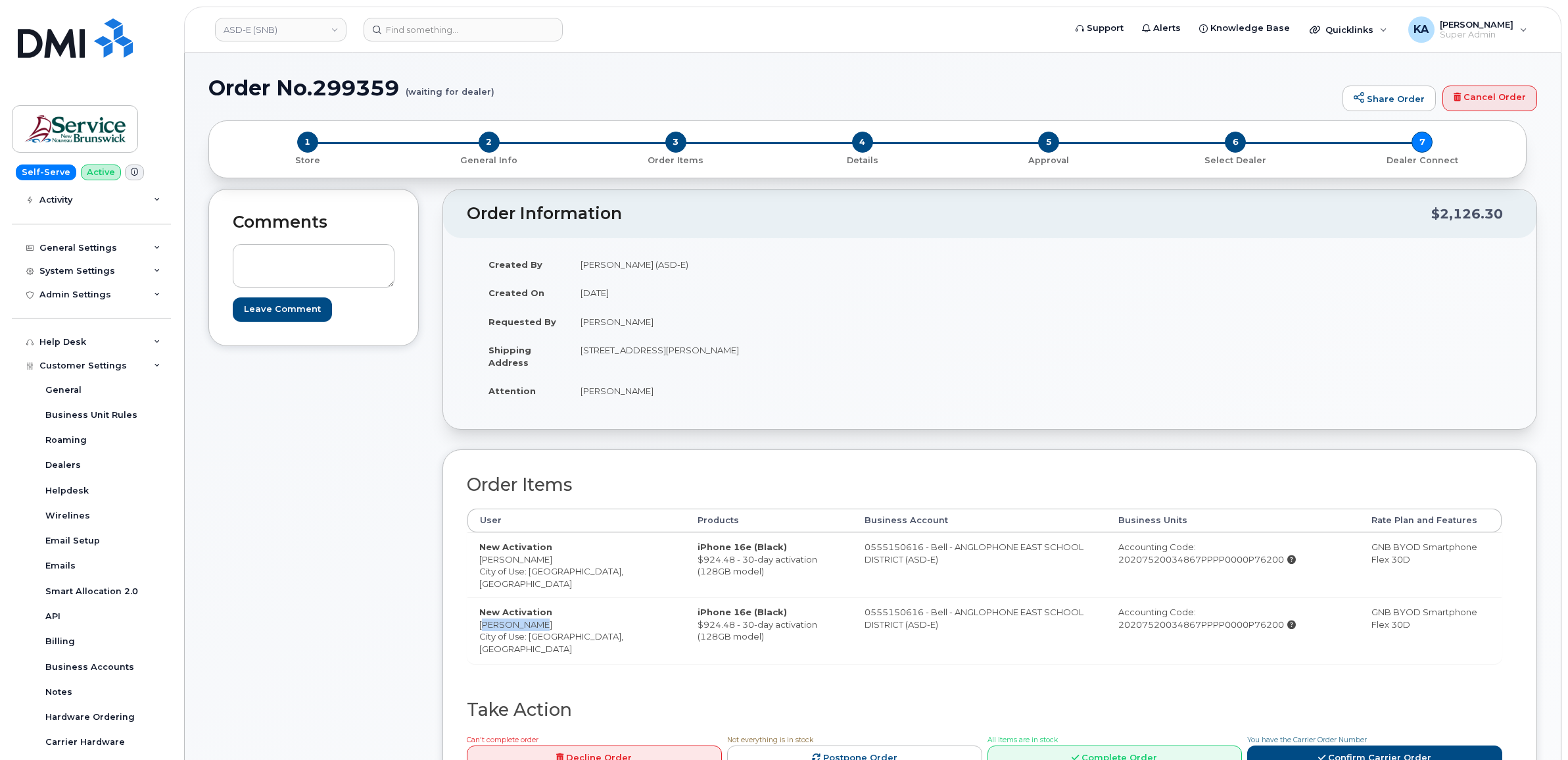
drag, startPoint x: 475, startPoint y: 627, endPoint x: 534, endPoint y: 629, distance: 59.0
click at [534, 629] on td "New Activation Suzian Lima City of Use: Moncton, New Brunswick" at bounding box center [576, 630] width 218 height 65
drag, startPoint x: 534, startPoint y: 629, endPoint x: 521, endPoint y: 627, distance: 13.2
copy td "Suzian Lima"
drag, startPoint x: 475, startPoint y: 561, endPoint x: 554, endPoint y: 563, distance: 79.0
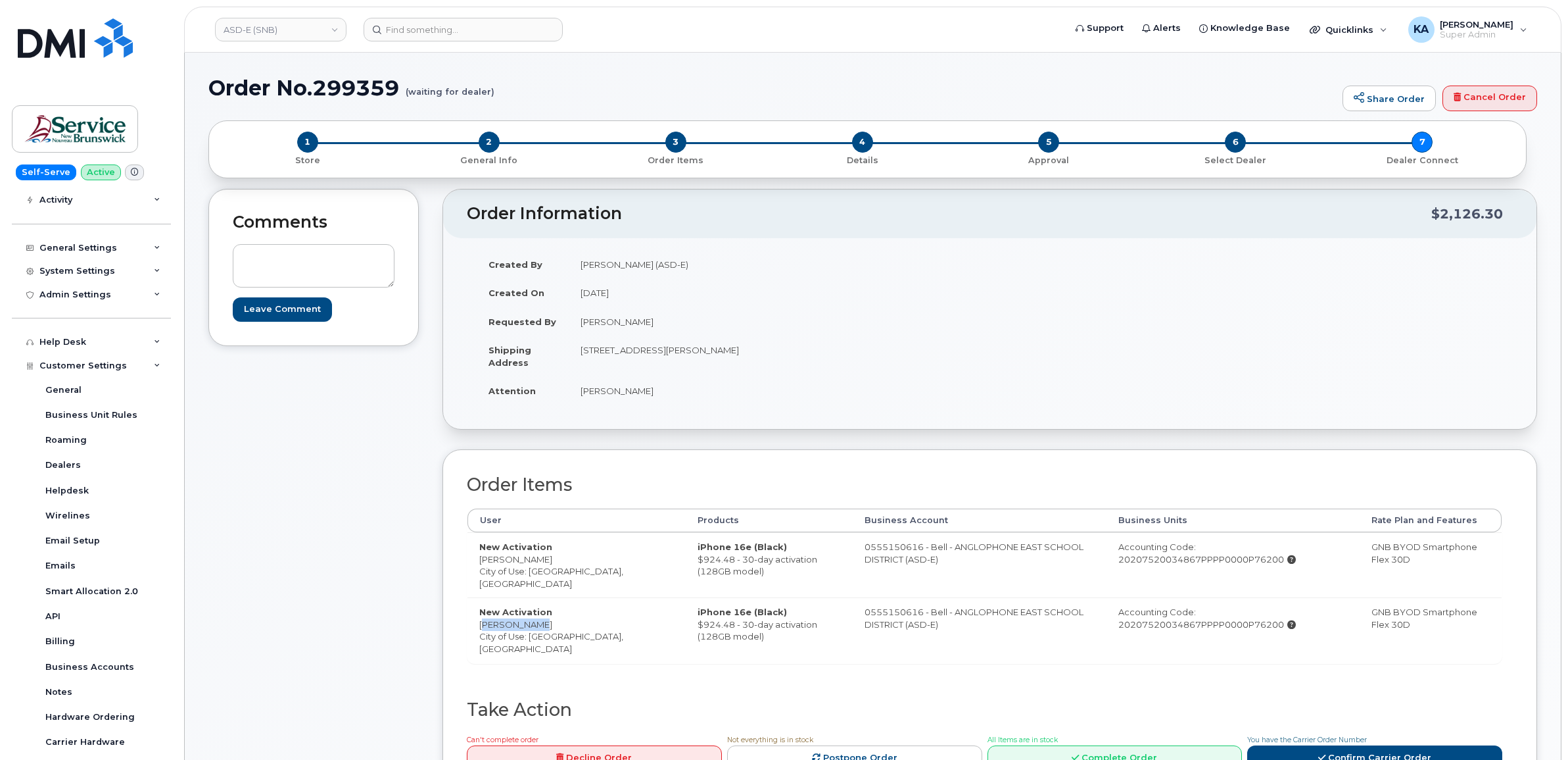
click at [555, 563] on td "New Activation Angela Derrick City of Use: Moncton, New Brunswick" at bounding box center [576, 564] width 218 height 65
drag, startPoint x: 554, startPoint y: 563, endPoint x: 526, endPoint y: 561, distance: 28.1
copy td "Angela Derrick"
drag, startPoint x: 474, startPoint y: 626, endPoint x: 534, endPoint y: 630, distance: 60.1
click at [534, 630] on td "New Activation Suzian Lima City of Use: Moncton, New Brunswick" at bounding box center [576, 630] width 218 height 65
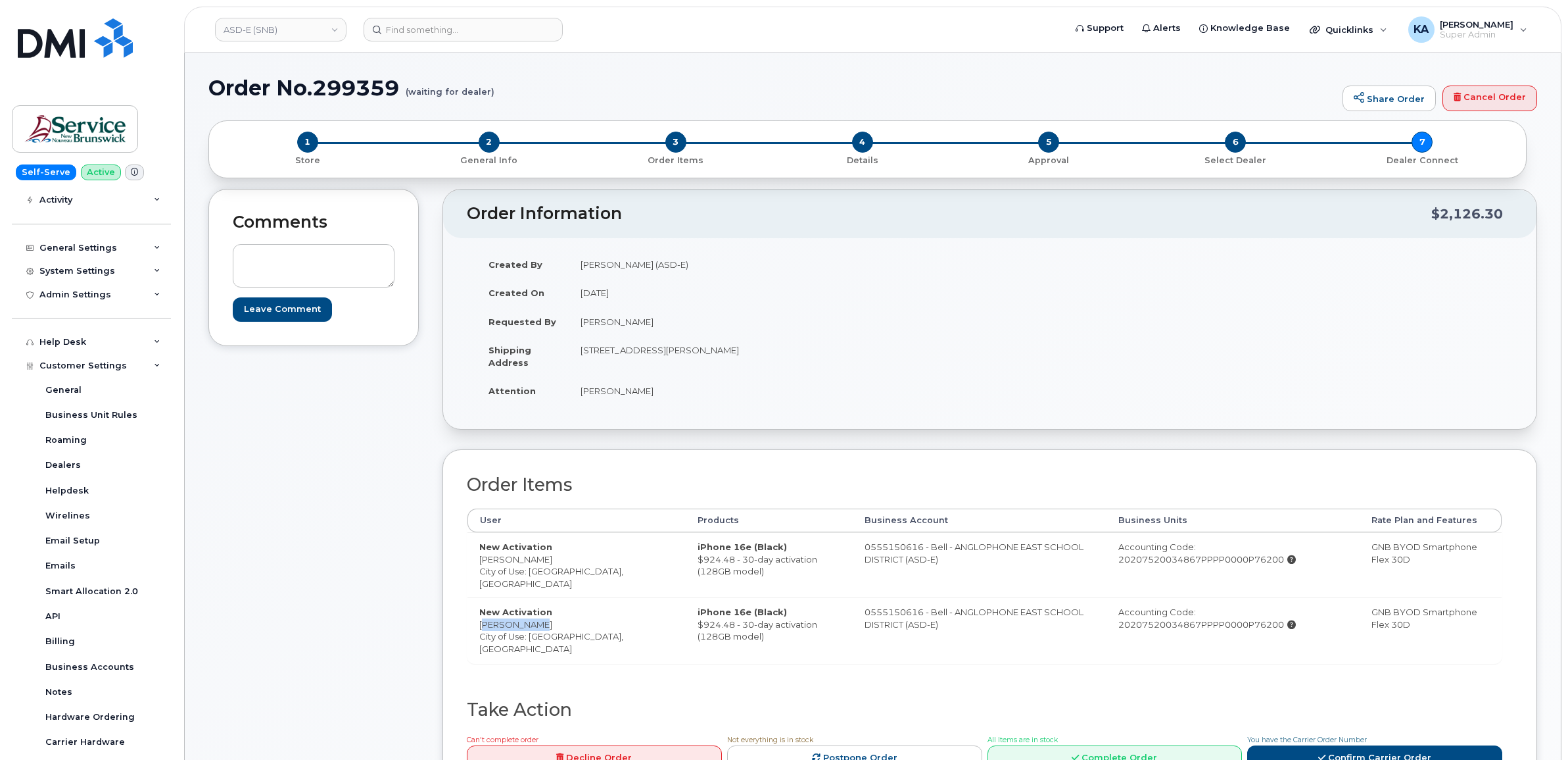
drag, startPoint x: 533, startPoint y: 630, endPoint x: 516, endPoint y: 626, distance: 17.5
drag, startPoint x: 1095, startPoint y: 563, endPoint x: 1269, endPoint y: 571, distance: 174.2
click at [1269, 571] on td "Accounting Code: 20207520034867PPPP0000P76200" at bounding box center [1232, 564] width 253 height 65
drag, startPoint x: 1269, startPoint y: 570, endPoint x: 1257, endPoint y: 560, distance: 15.6
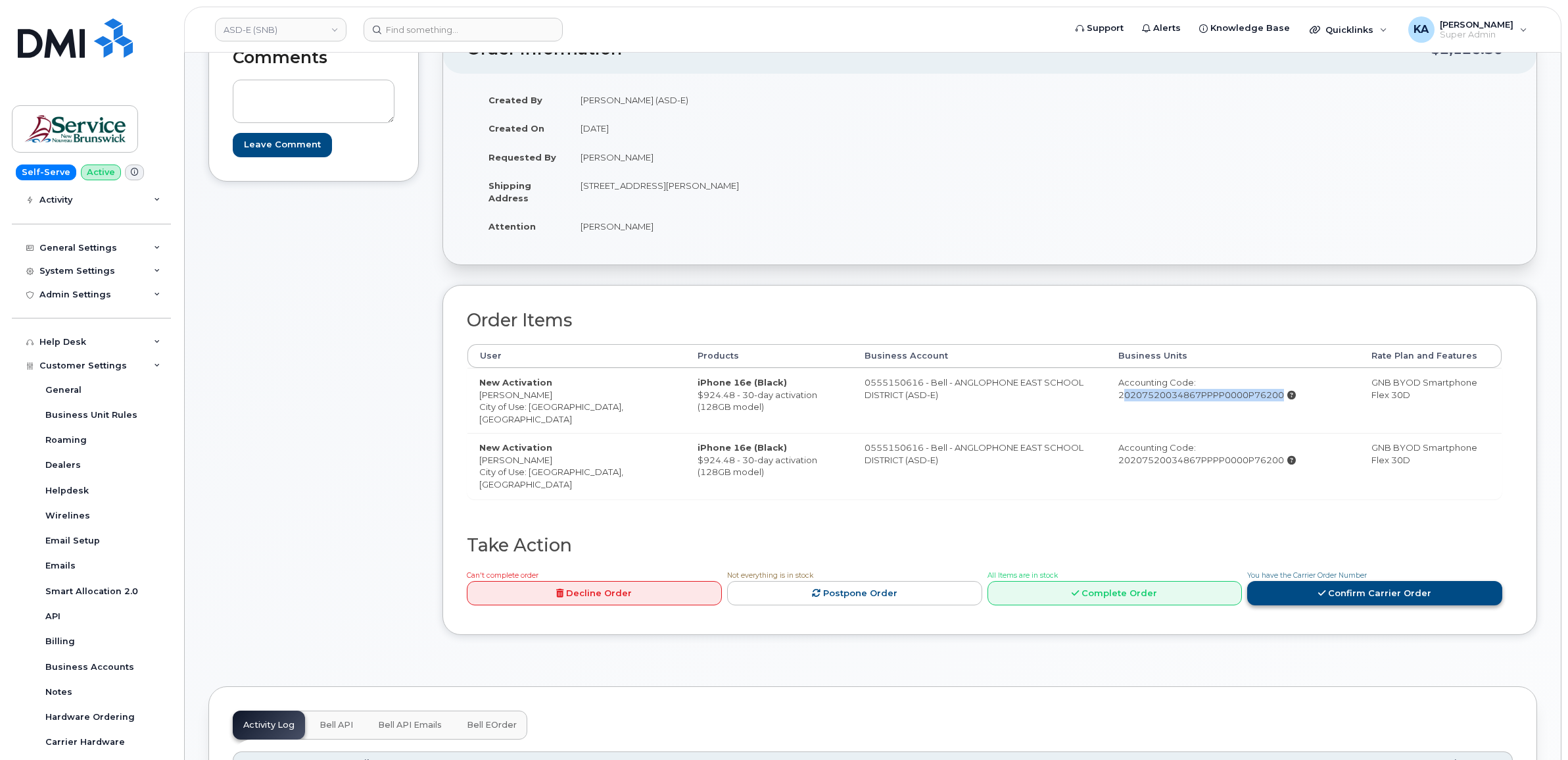
click at [1348, 597] on link "Confirm Carrier Order" at bounding box center [1375, 593] width 256 height 24
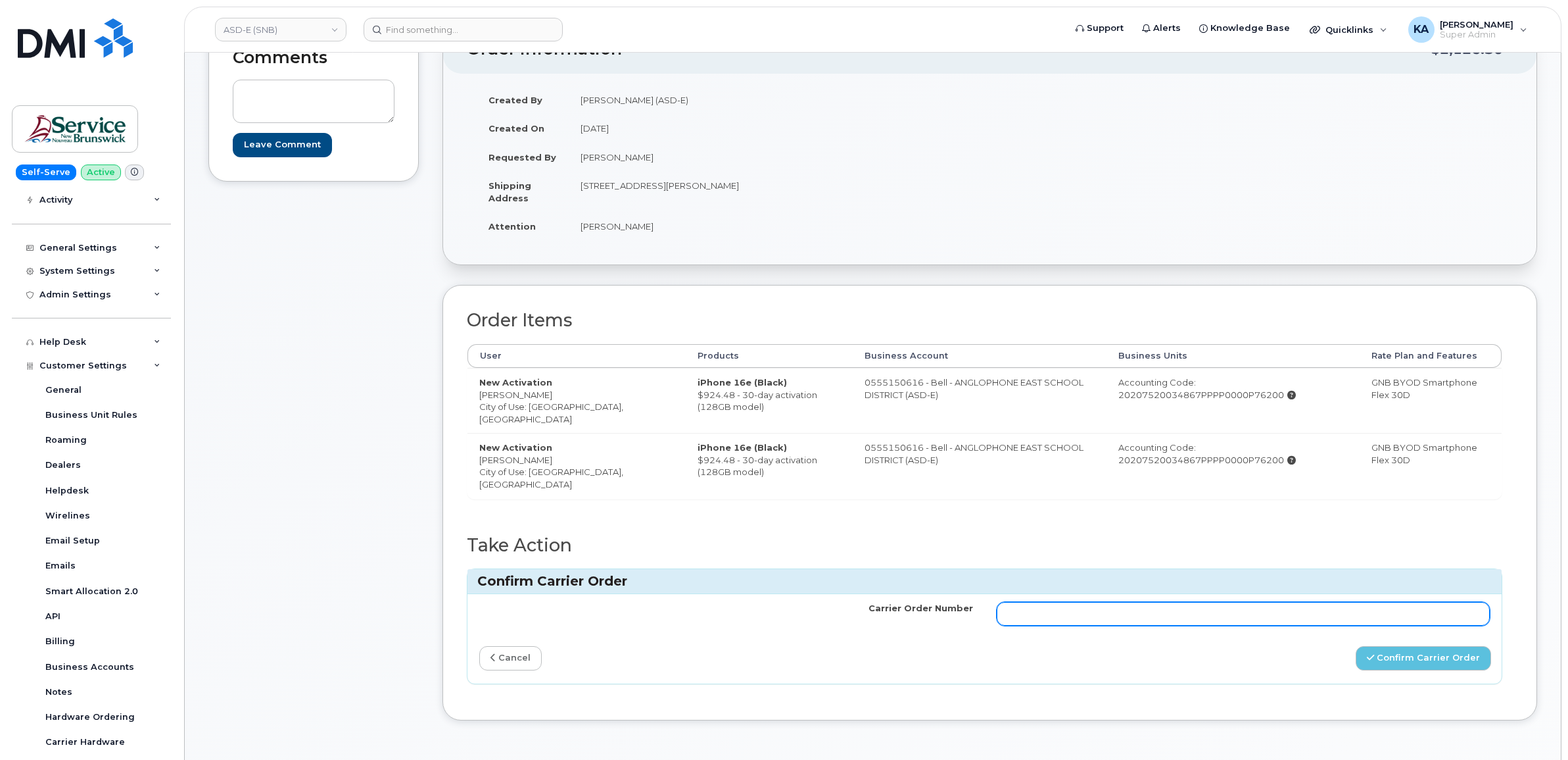
paste input "3010467"
type input "3010467"
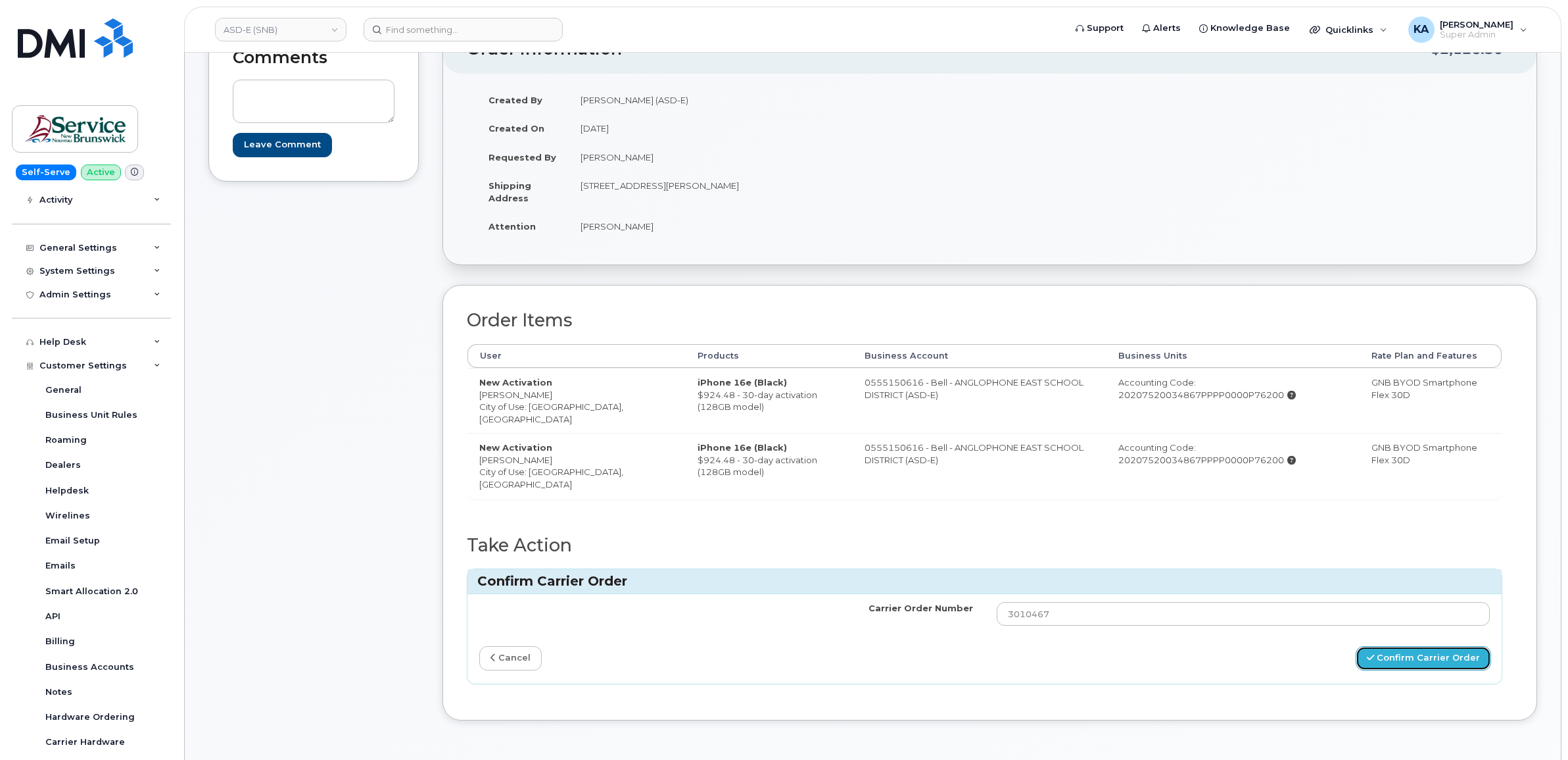
click at [1392, 658] on button "Confirm Carrier Order" at bounding box center [1424, 658] width 136 height 24
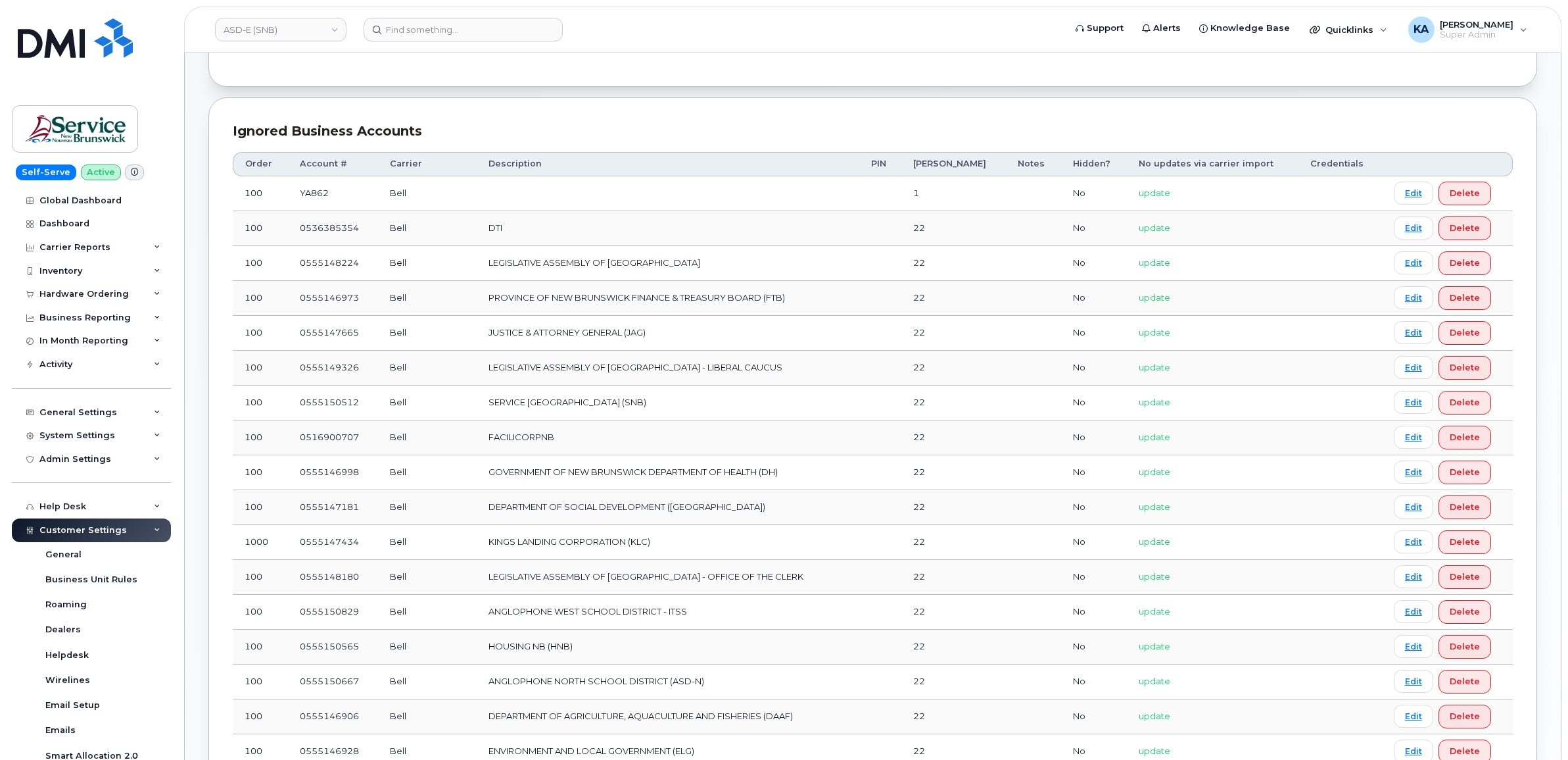
scroll to position [83, 0]
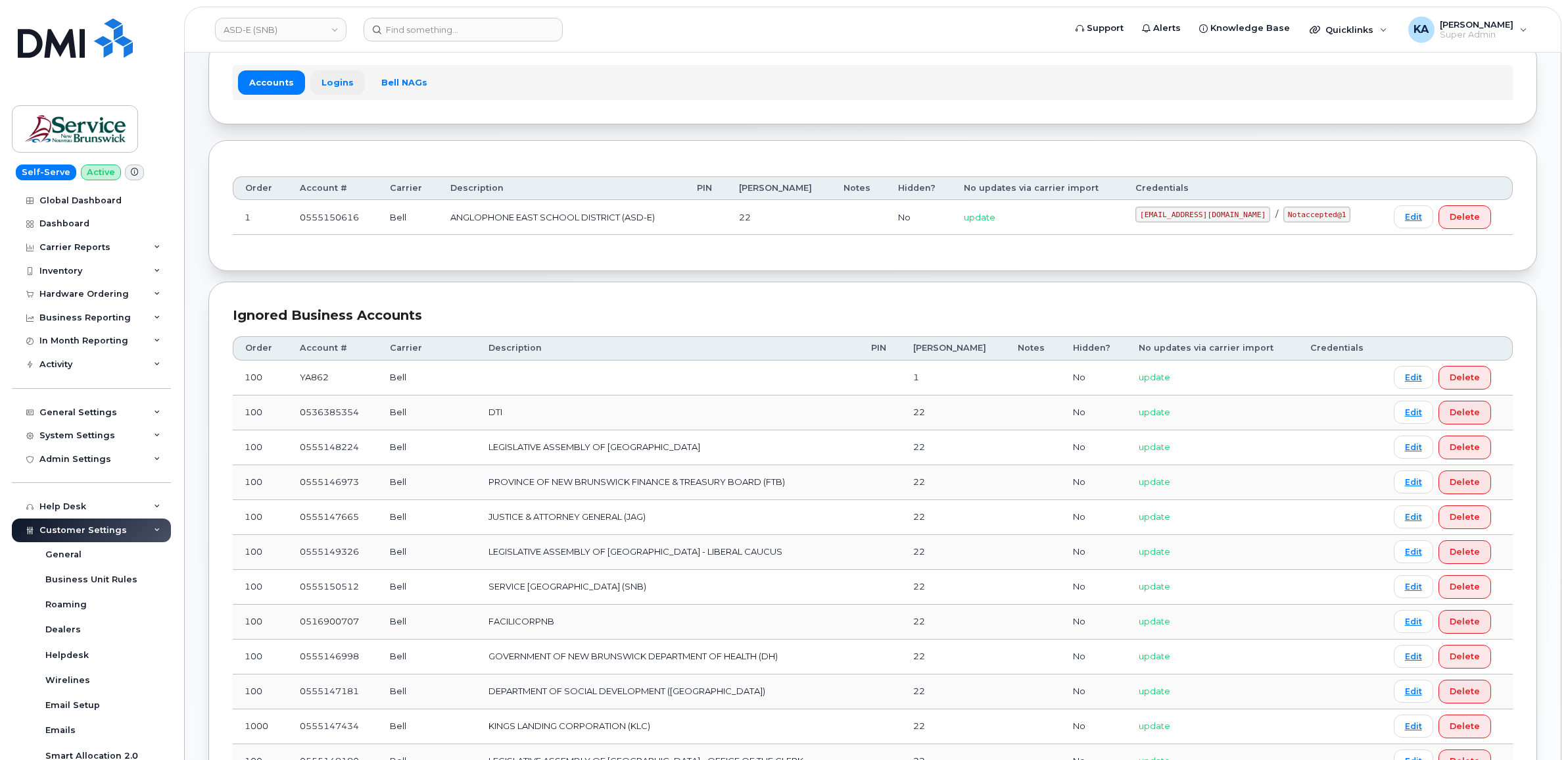
click at [326, 84] on link "Logins" at bounding box center [337, 82] width 55 height 23
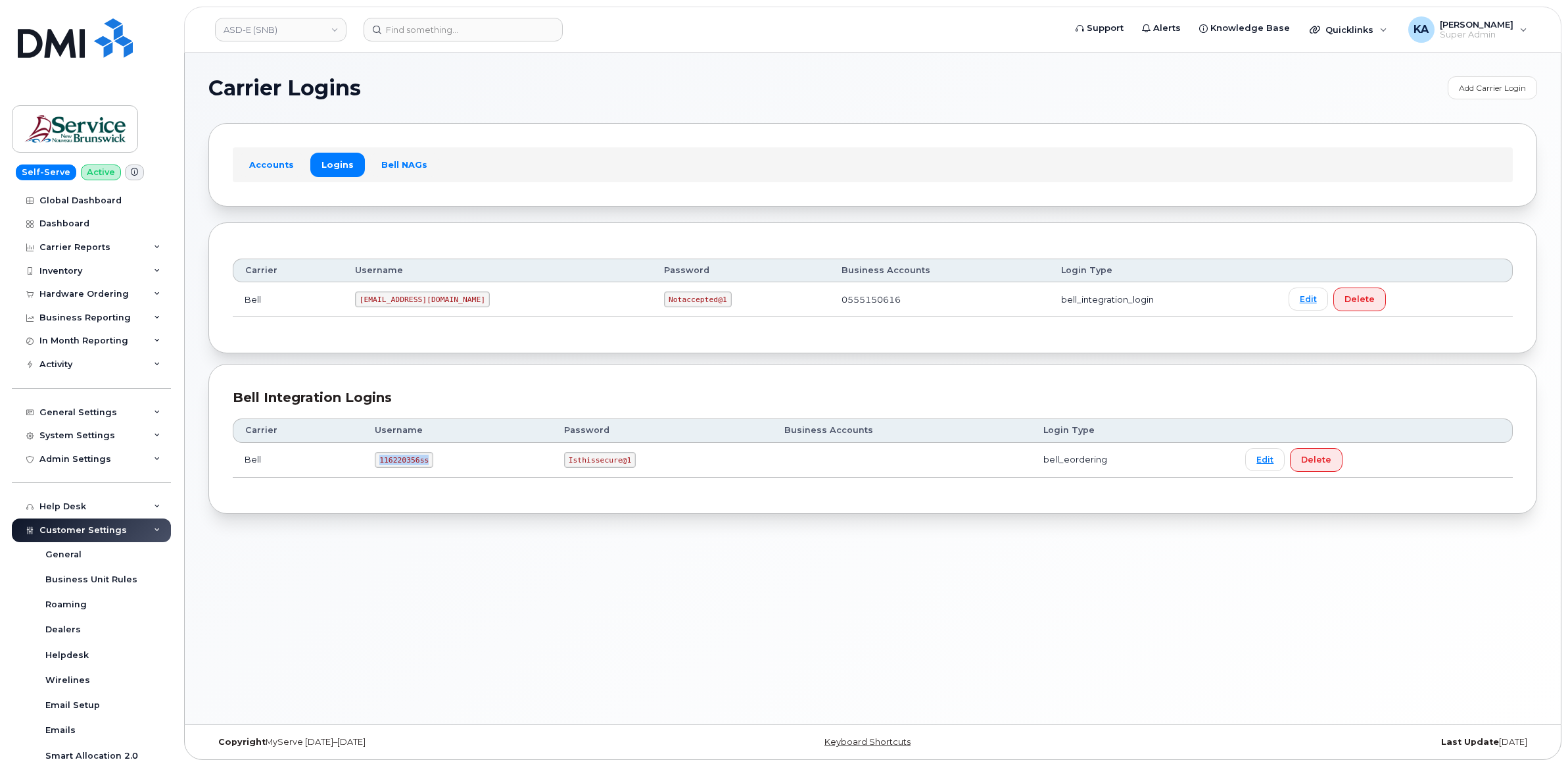
drag, startPoint x: 377, startPoint y: 464, endPoint x: 431, endPoint y: 466, distance: 54.0
click at [431, 466] on td "116220356ss" at bounding box center [458, 460] width 189 height 35
drag, startPoint x: 431, startPoint y: 466, endPoint x: 418, endPoint y: 461, distance: 13.9
copy code "116220356ss"
drag, startPoint x: 563, startPoint y: 458, endPoint x: 630, endPoint y: 469, distance: 67.9
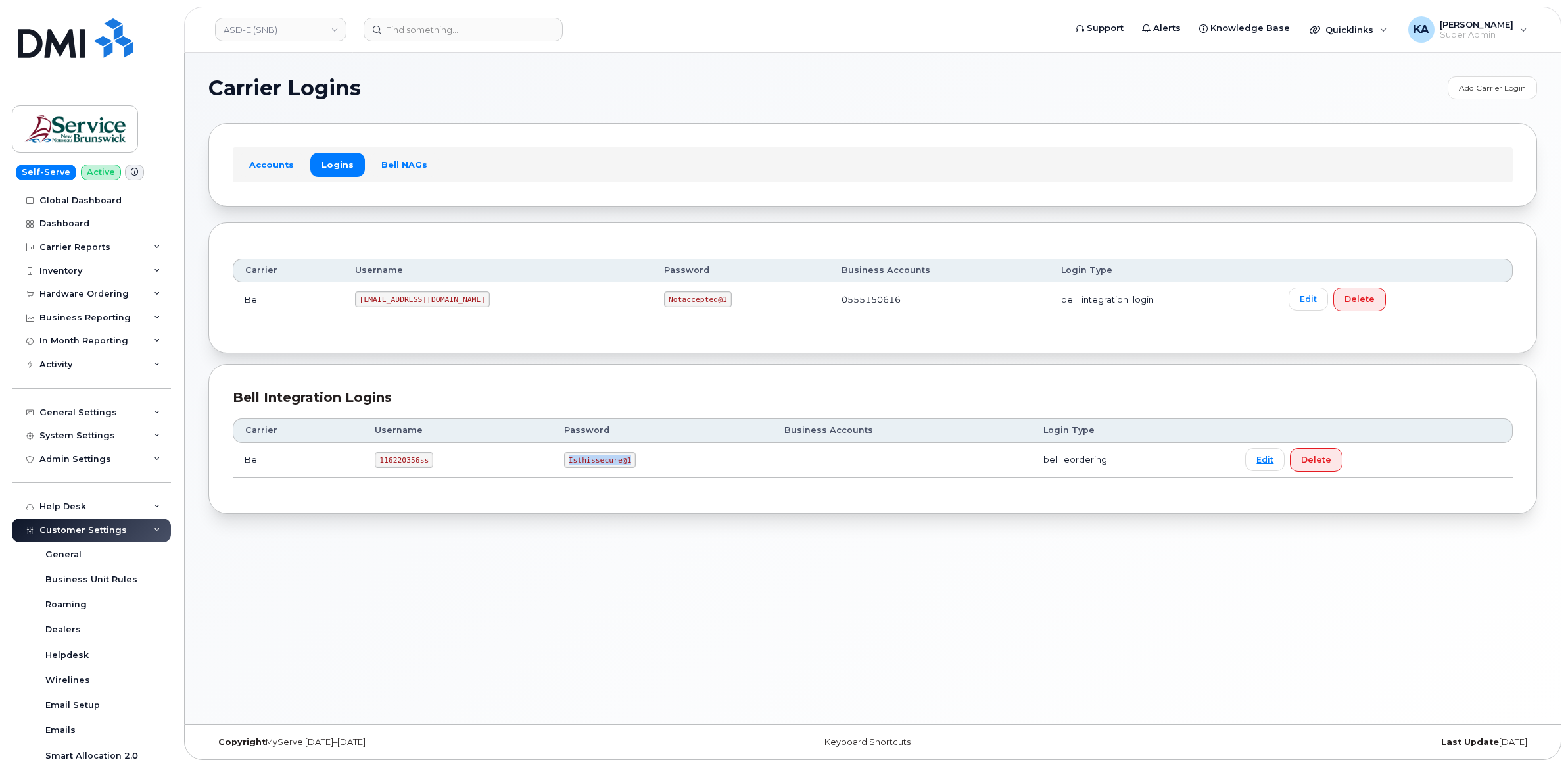
click at [630, 469] on td "Isthissecure@1" at bounding box center [662, 460] width 220 height 35
drag, startPoint x: 630, startPoint y: 469, endPoint x: 615, endPoint y: 458, distance: 18.6
copy code "Isthissecure@1"
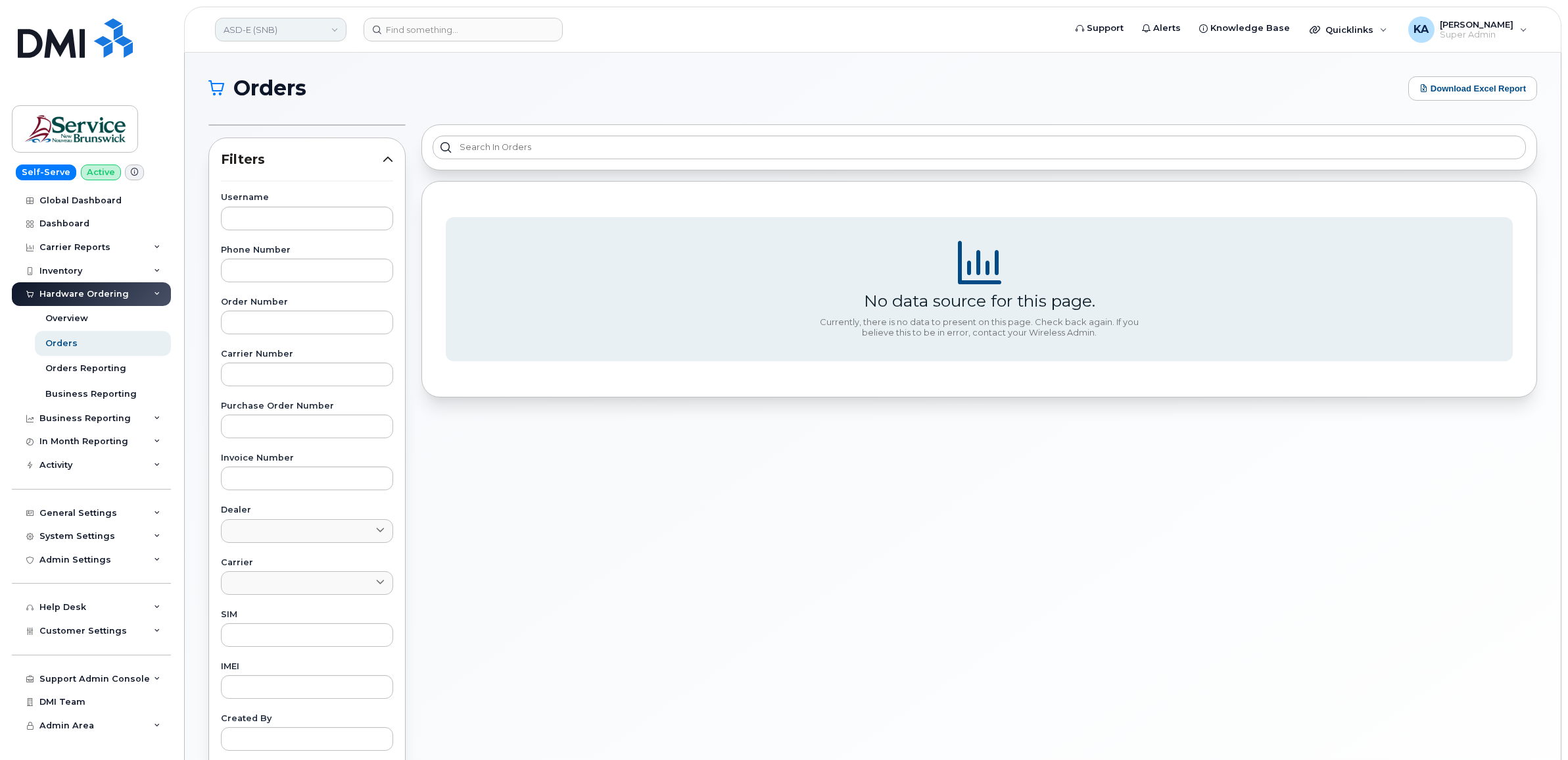
click at [277, 31] on link "ASD-E (SNB)" at bounding box center [280, 29] width 131 height 23
type input "aecon"
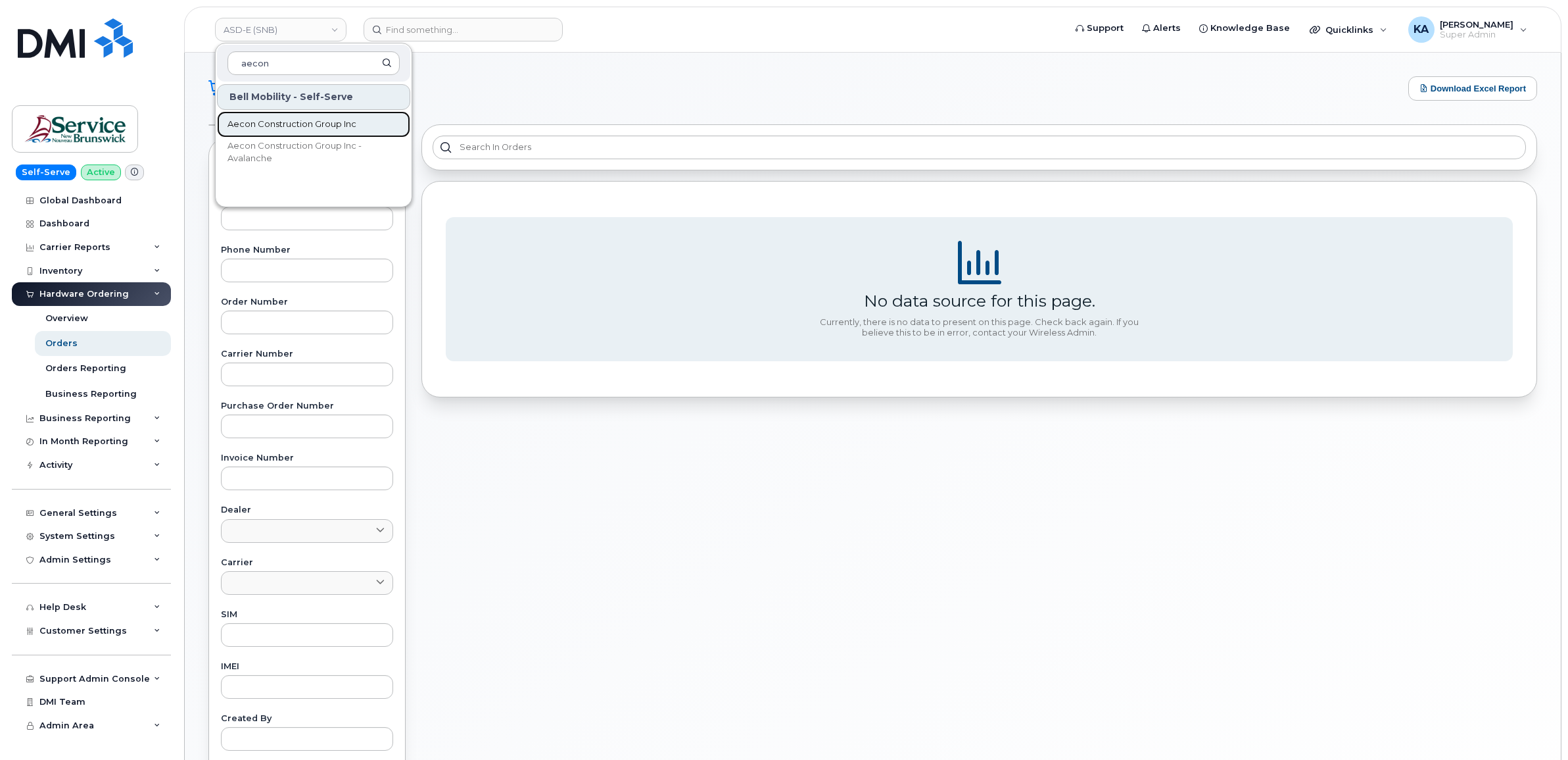
click at [276, 123] on span "Aecon Construction Group Inc" at bounding box center [292, 123] width 129 height 13
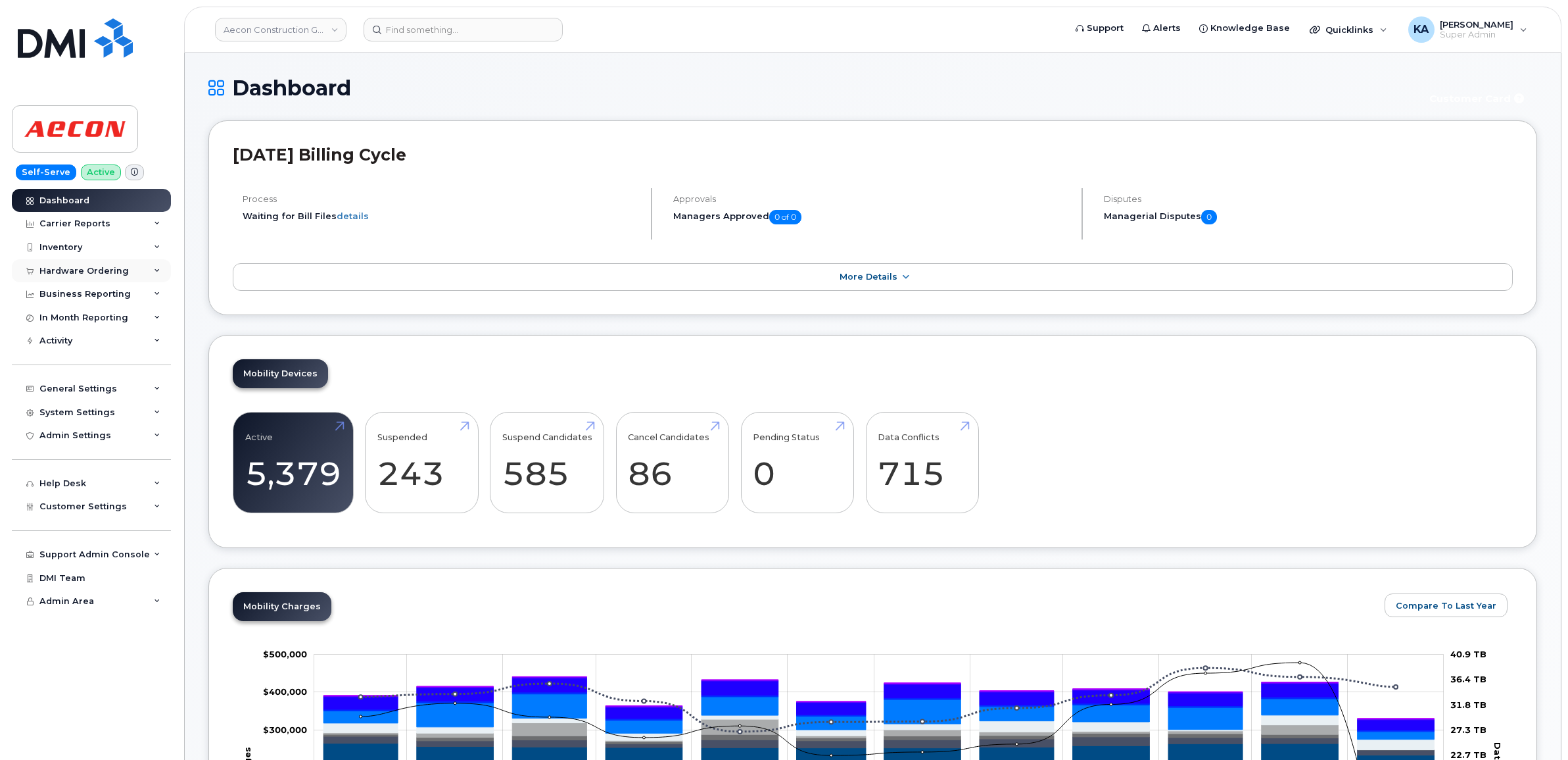
click at [127, 268] on div "Hardware Ordering" at bounding box center [91, 270] width 159 height 23
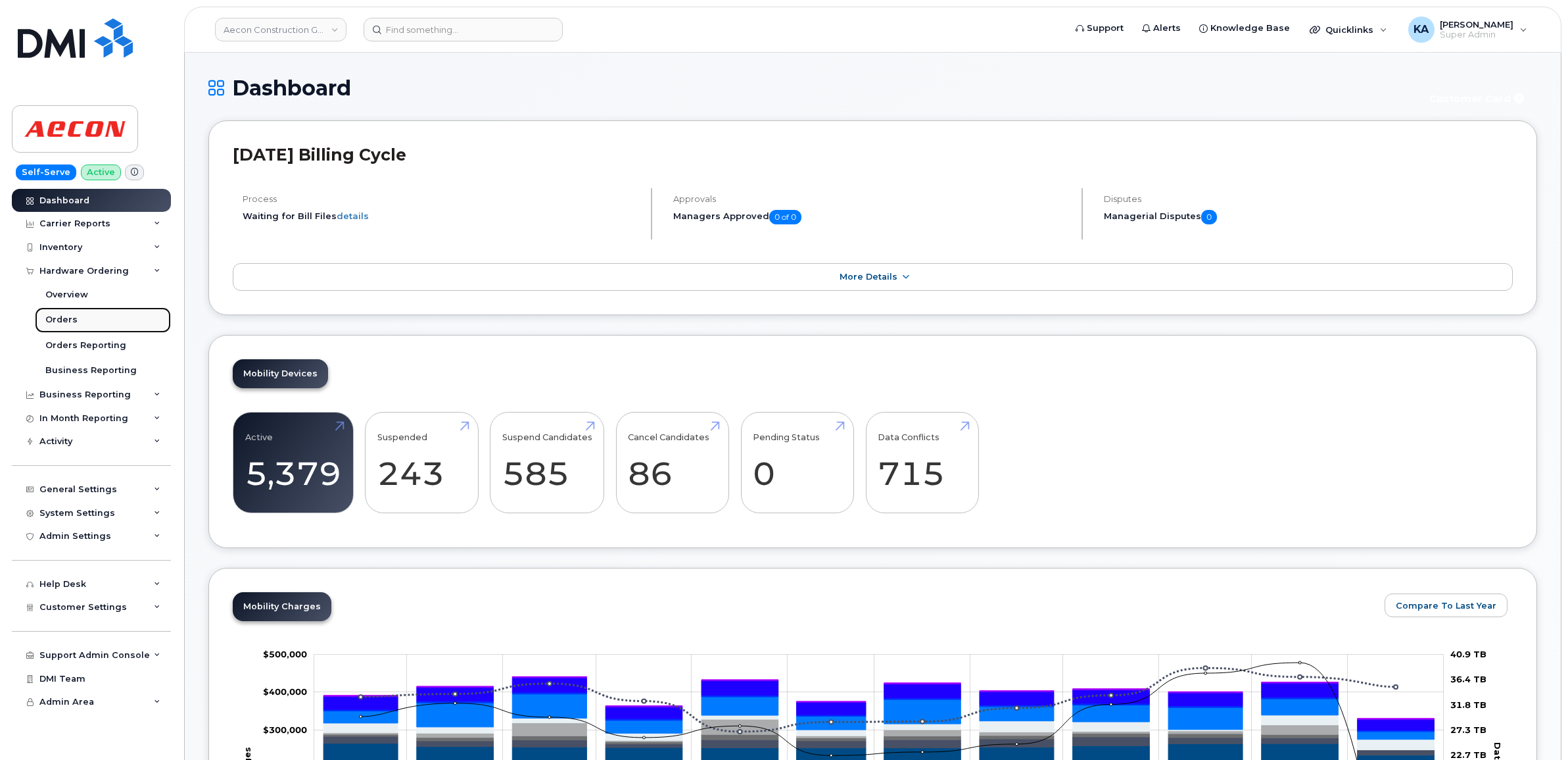
click at [60, 317] on div "Orders" at bounding box center [61, 320] width 32 height 12
